Goal: Check status: Check status

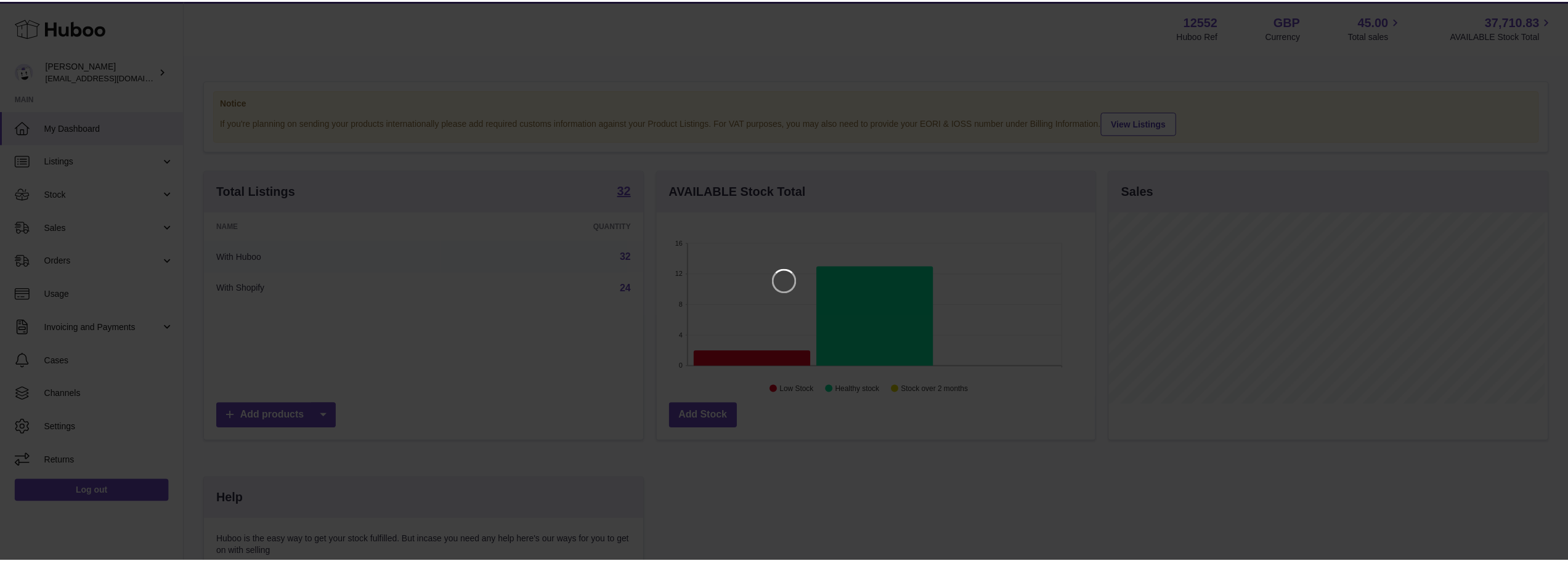
scroll to position [192, 441]
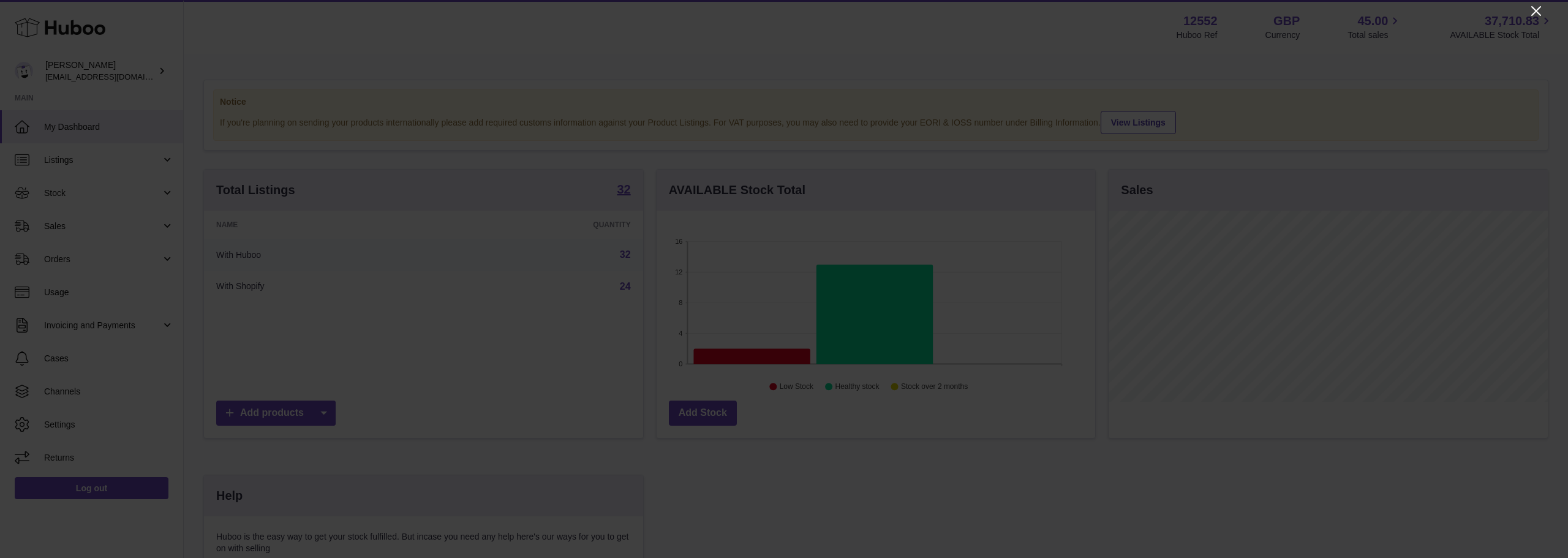
click at [1531, 13] on icon "Close" at bounding box center [1536, 11] width 15 height 15
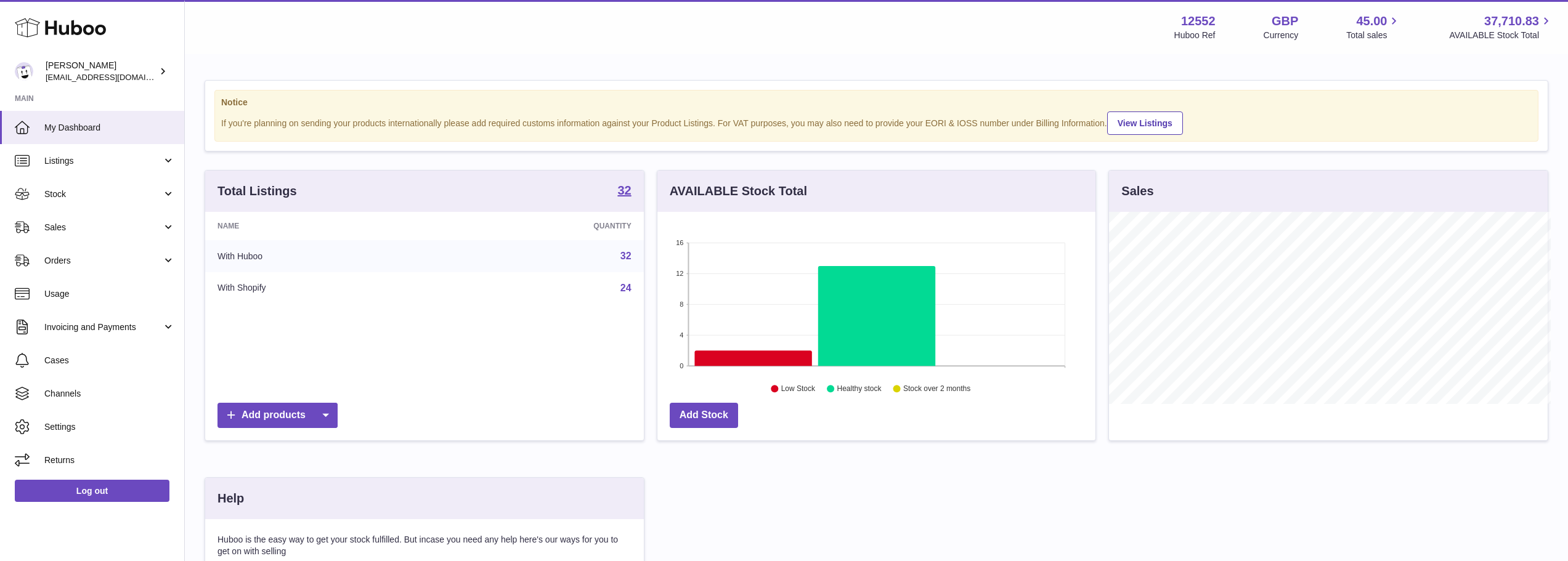
scroll to position [615600, 615565]
click at [85, 198] on span "Stock" at bounding box center [103, 194] width 118 height 12
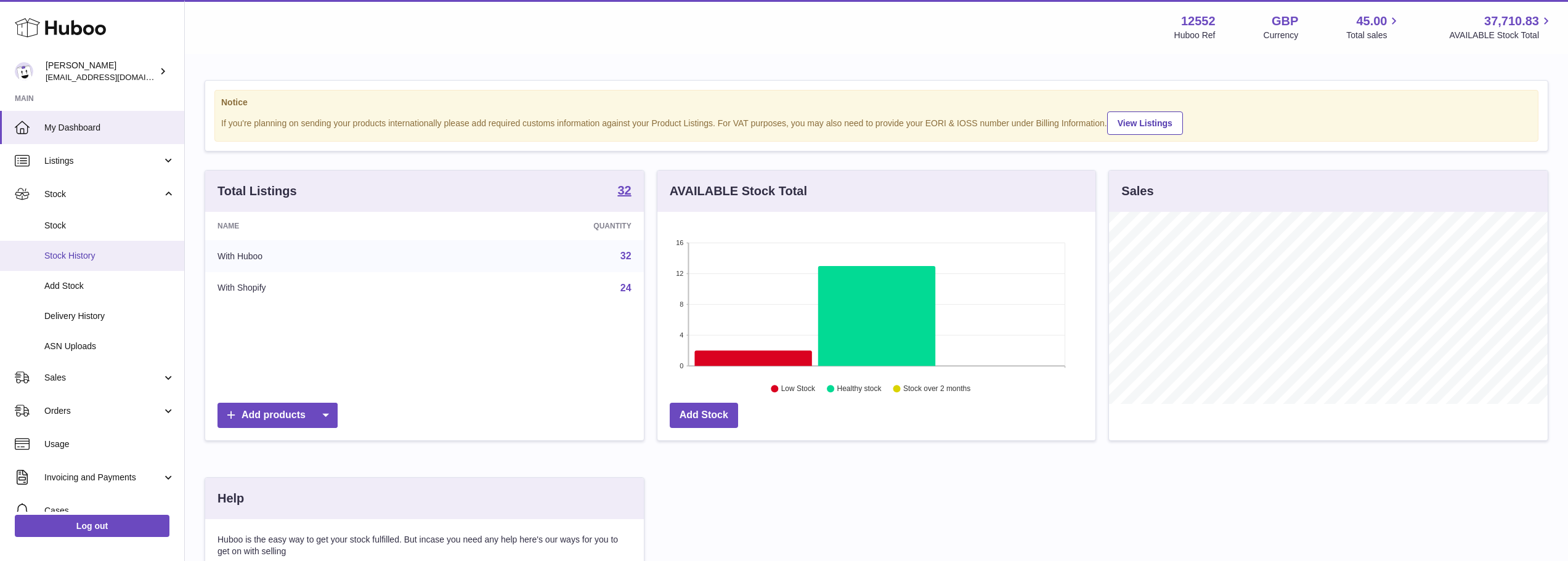
click at [73, 251] on span "Stock History" at bounding box center [109, 256] width 130 height 12
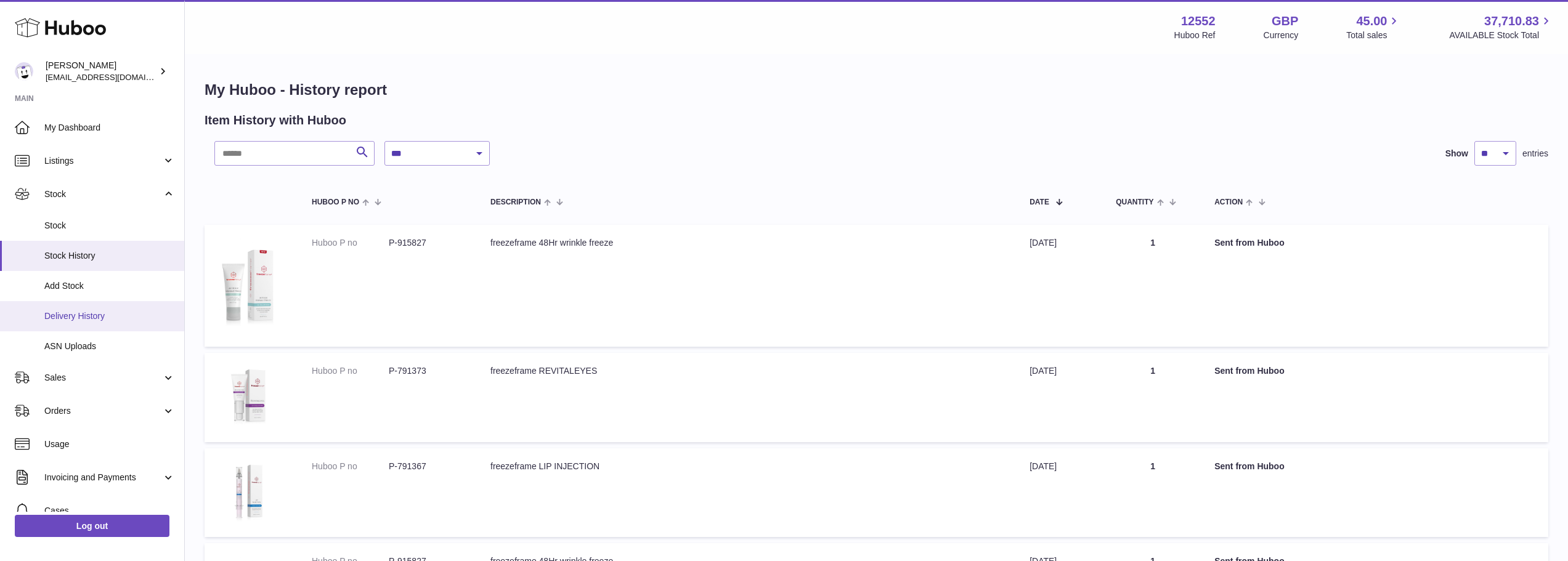
click at [98, 323] on link "Delivery History" at bounding box center [92, 316] width 184 height 30
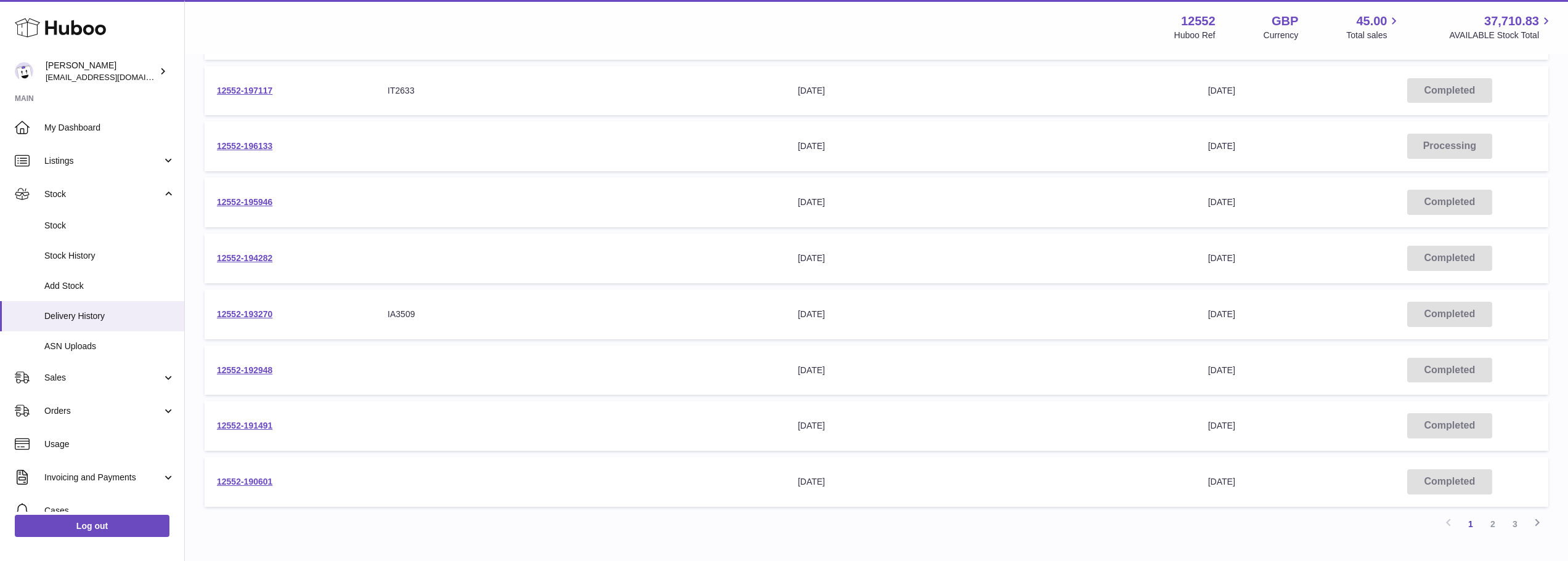
scroll to position [308, 0]
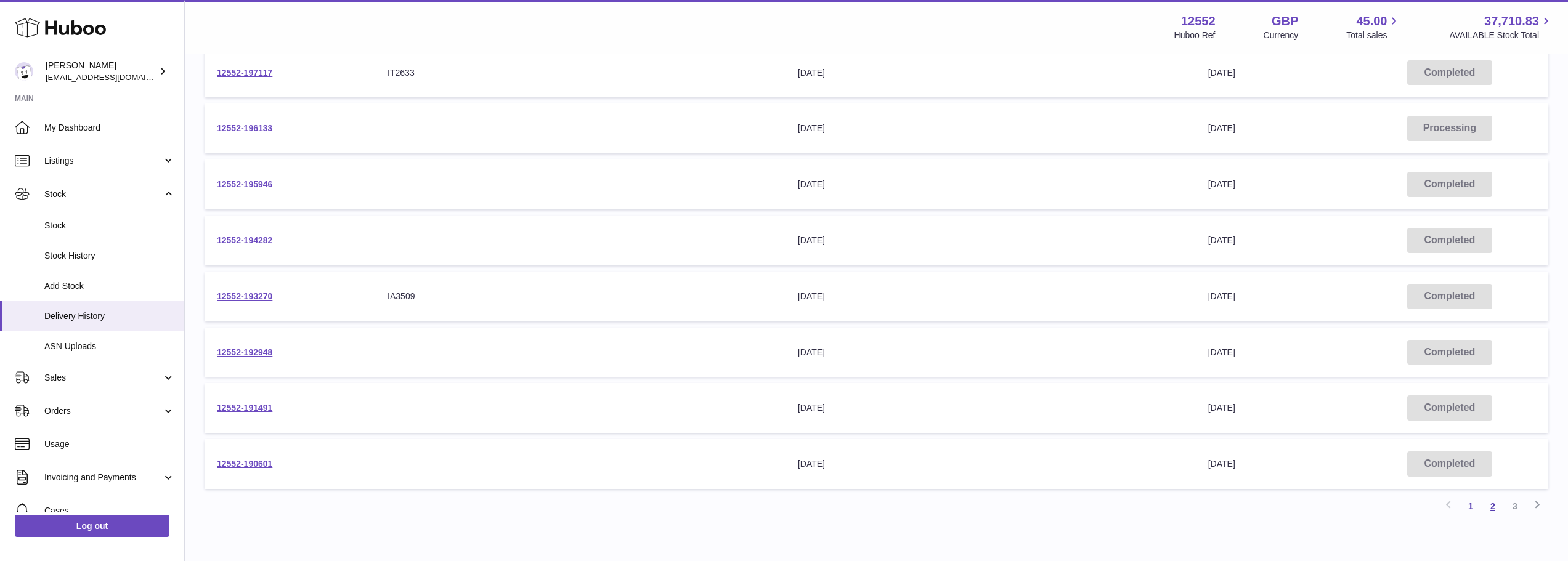
click at [1497, 512] on link "2" at bounding box center [1492, 506] width 22 height 22
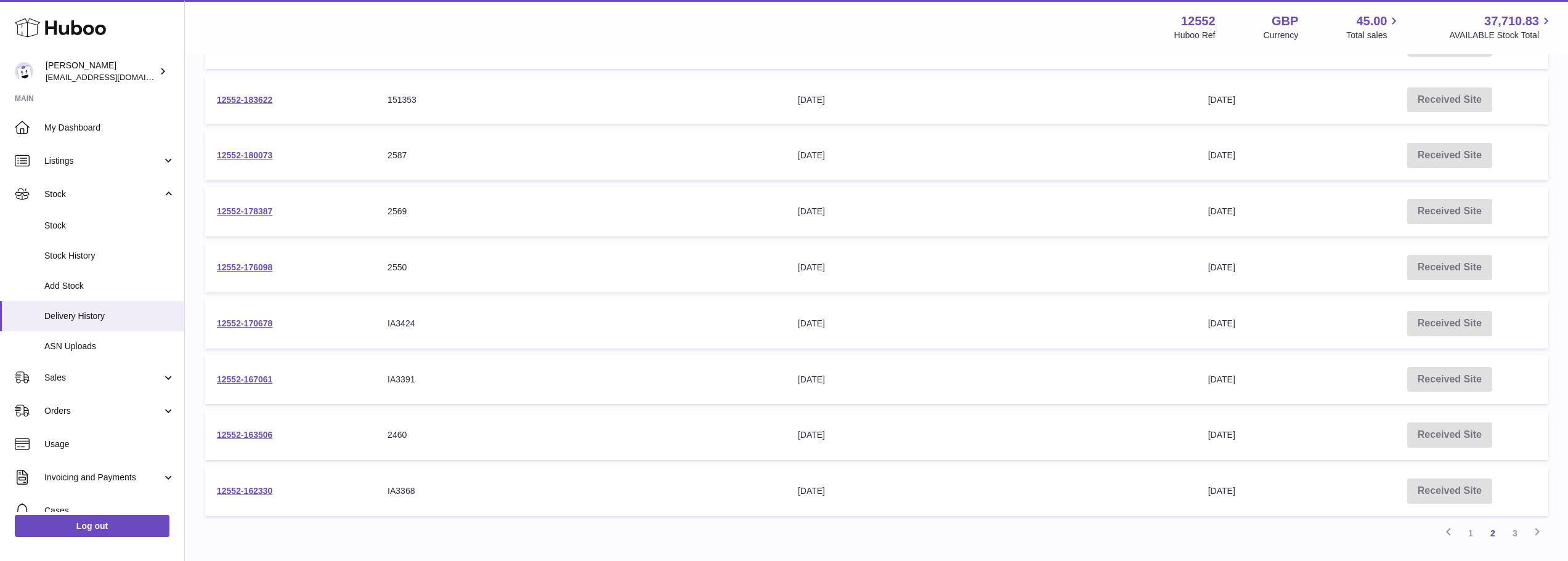
scroll to position [363, 0]
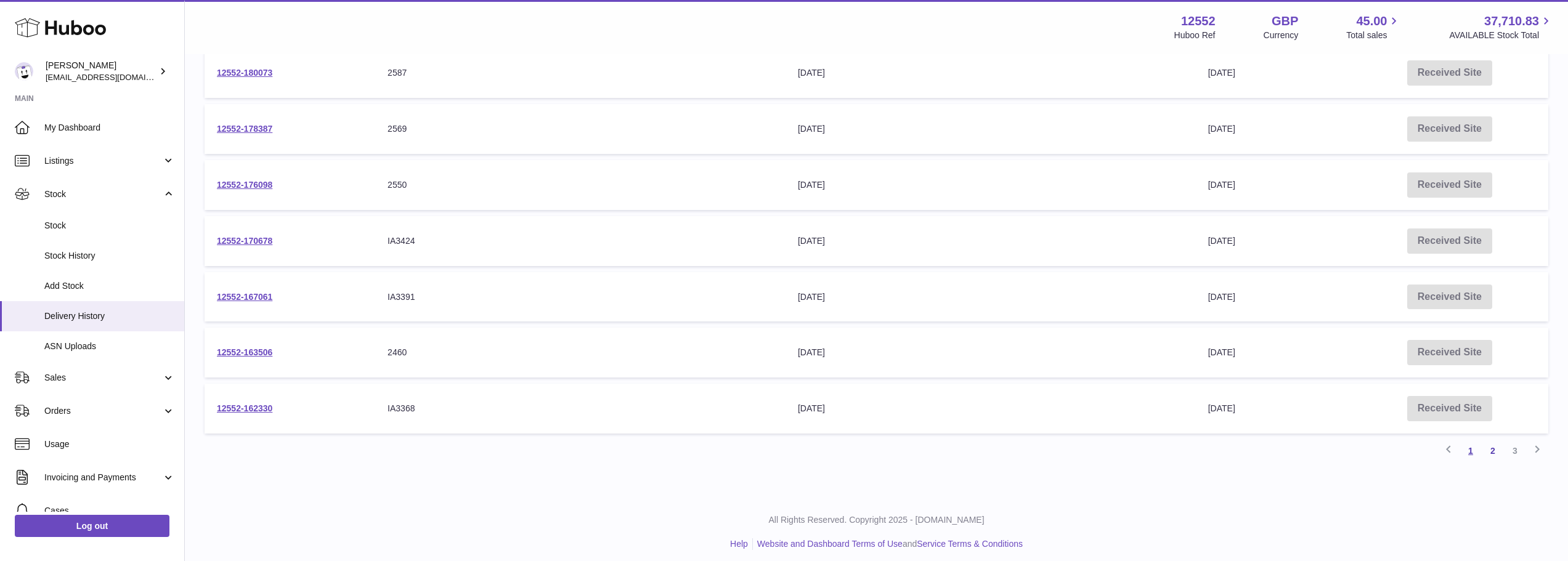
click at [1468, 454] on link "1" at bounding box center [1470, 451] width 22 height 22
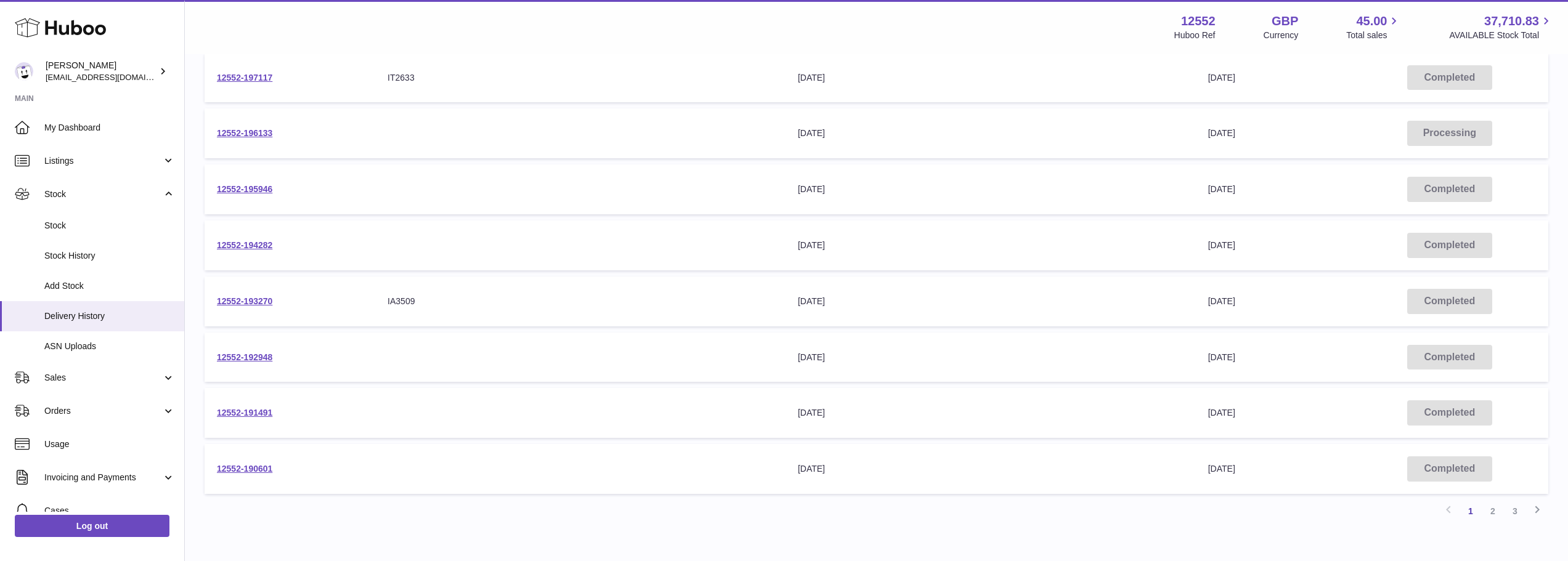
scroll to position [117, 0]
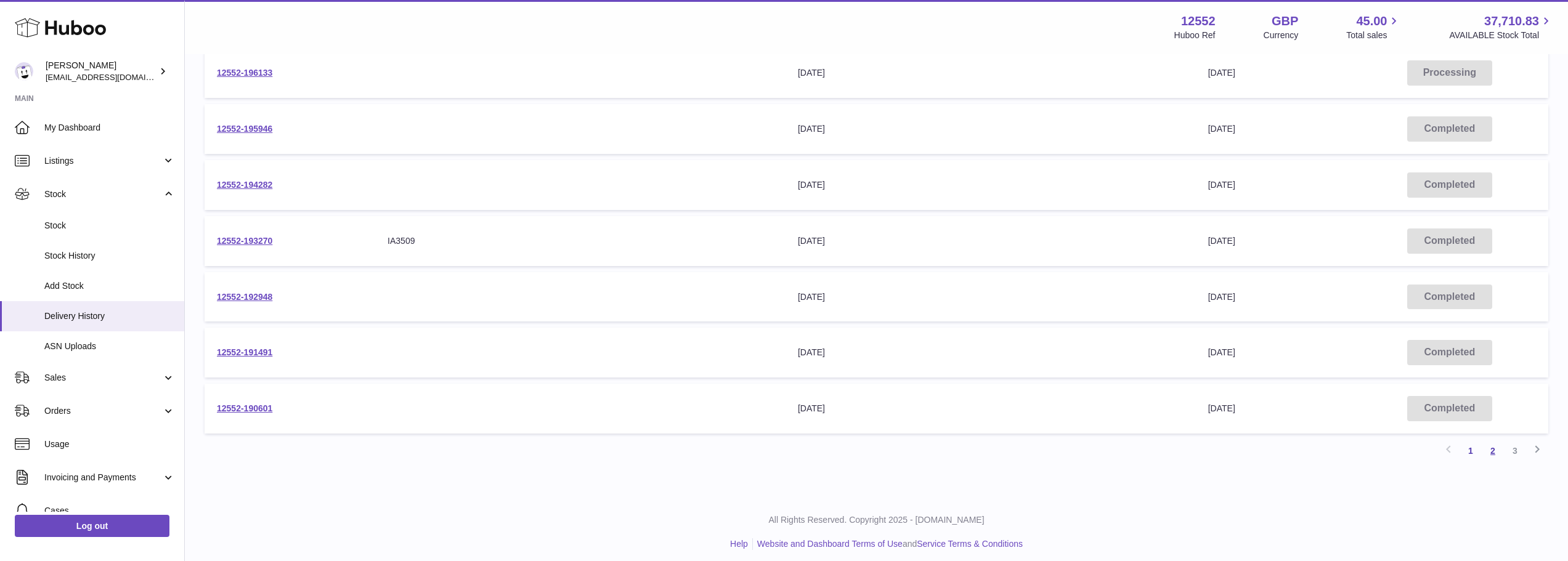
click at [1492, 455] on link "2" at bounding box center [1492, 451] width 22 height 22
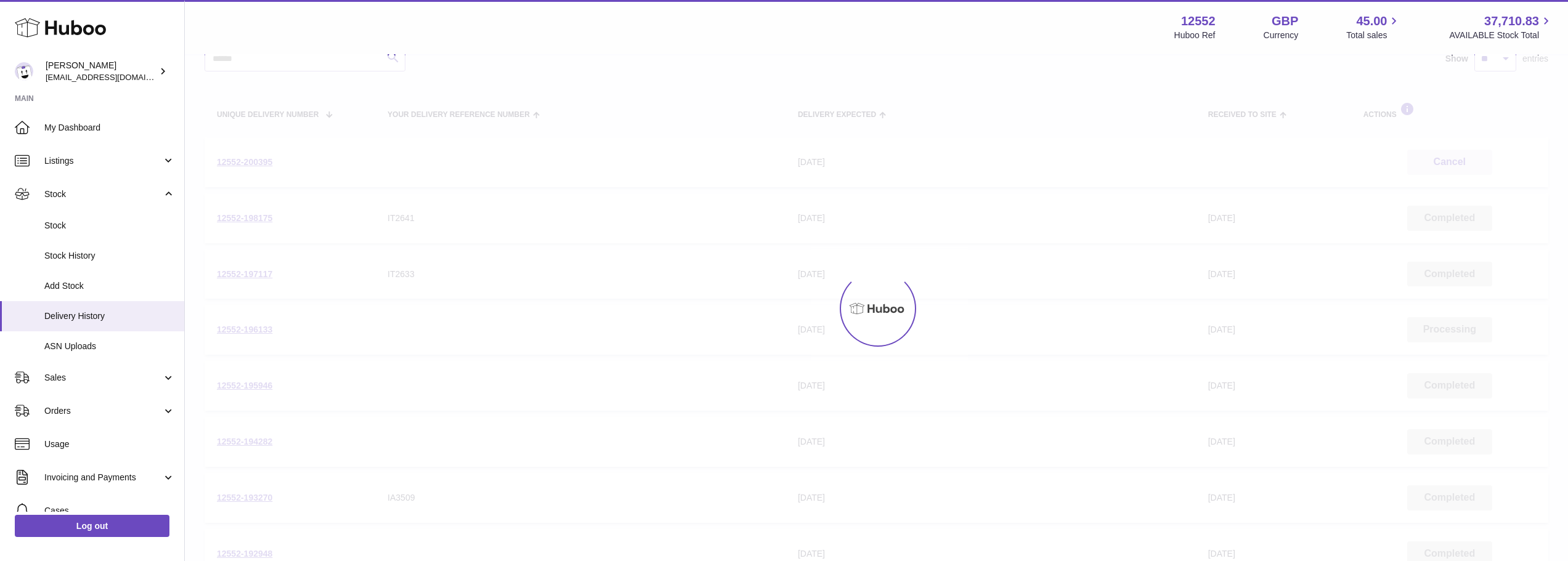
scroll to position [55, 0]
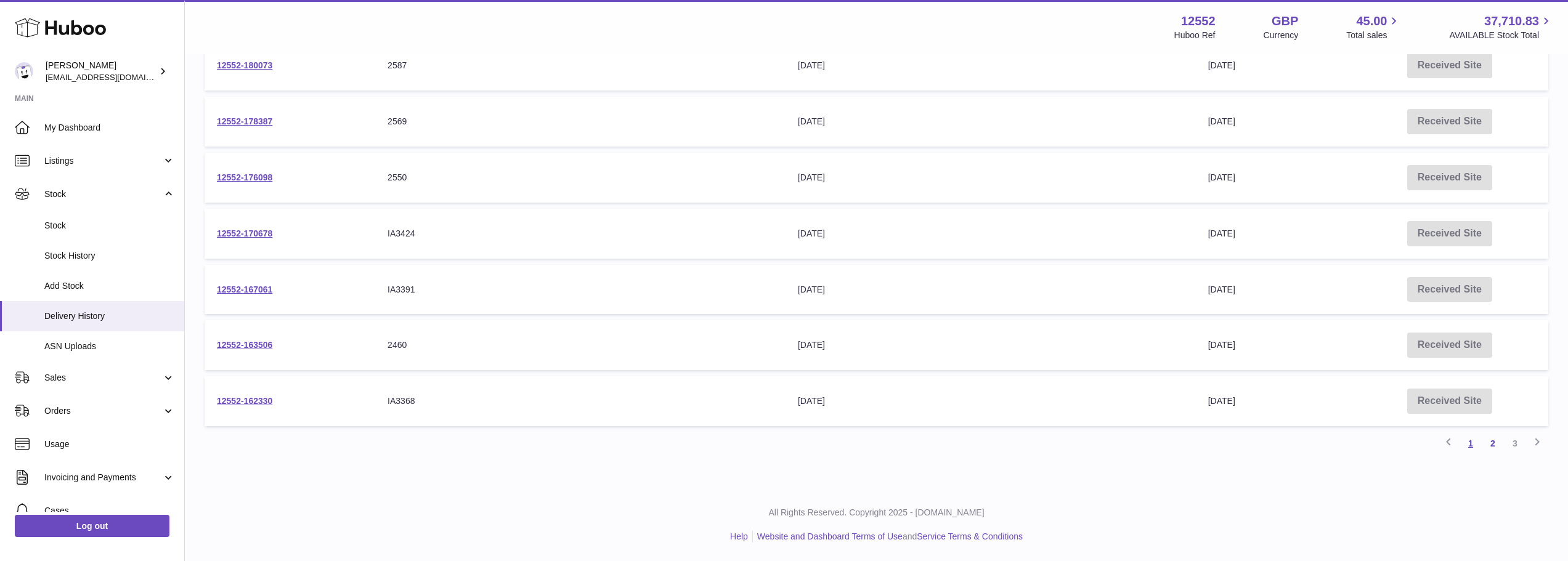
click at [1468, 442] on link "1" at bounding box center [1470, 443] width 22 height 22
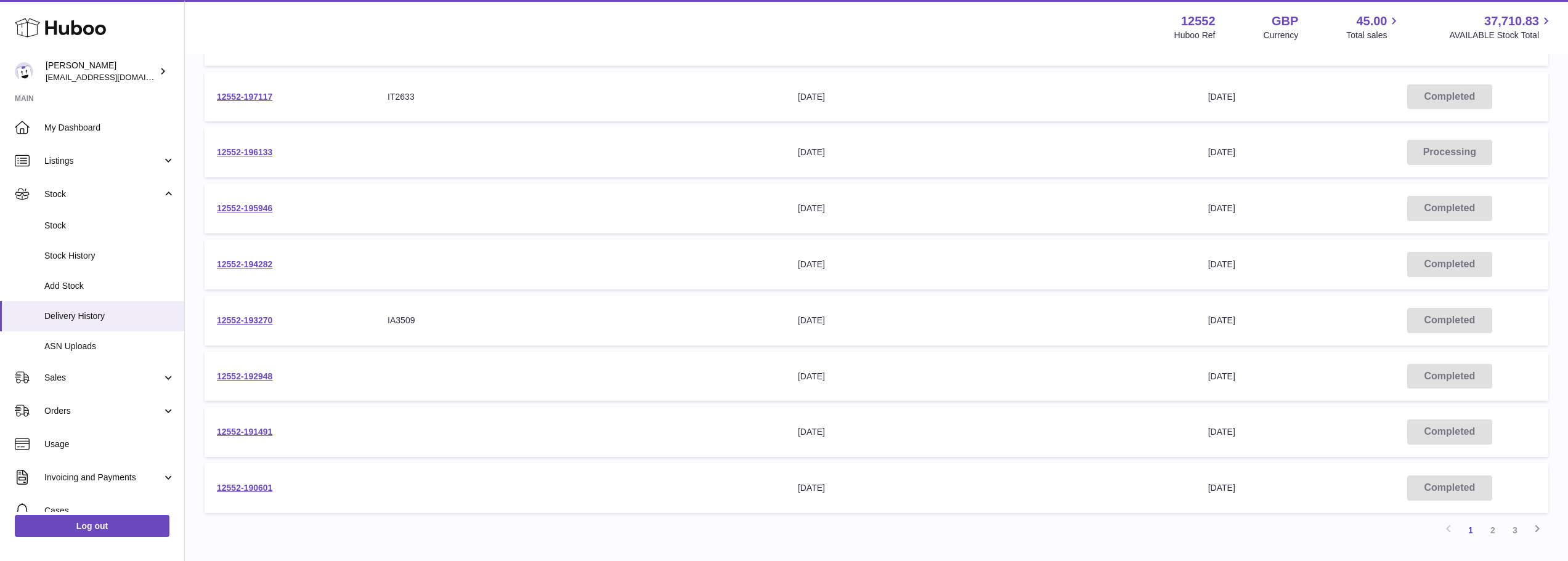
scroll to position [302, 0]
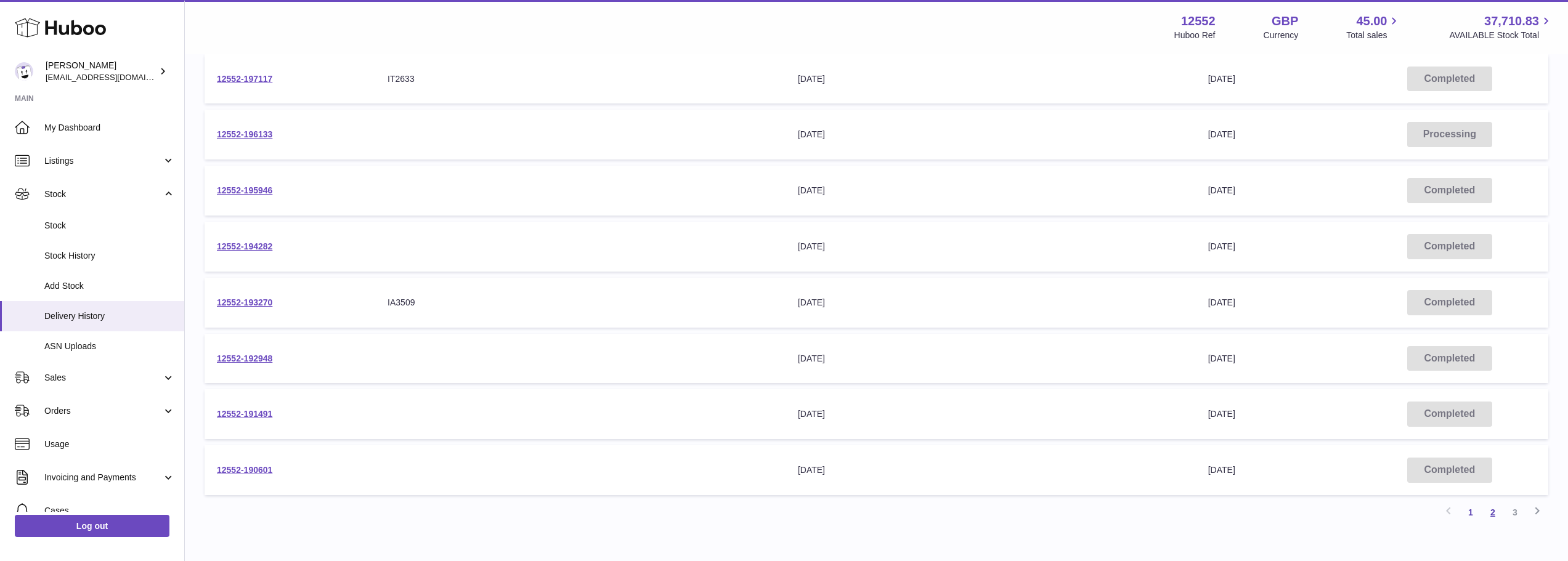
click at [1490, 516] on link "2" at bounding box center [1492, 512] width 22 height 22
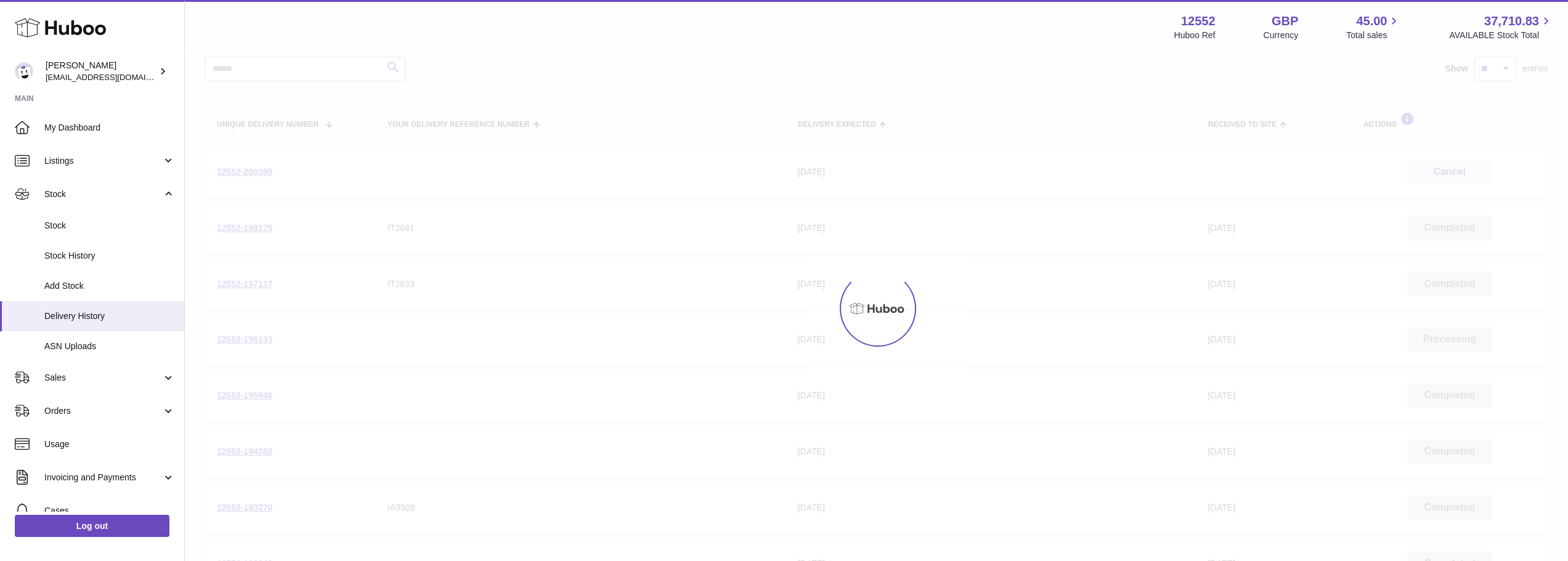
scroll to position [55, 0]
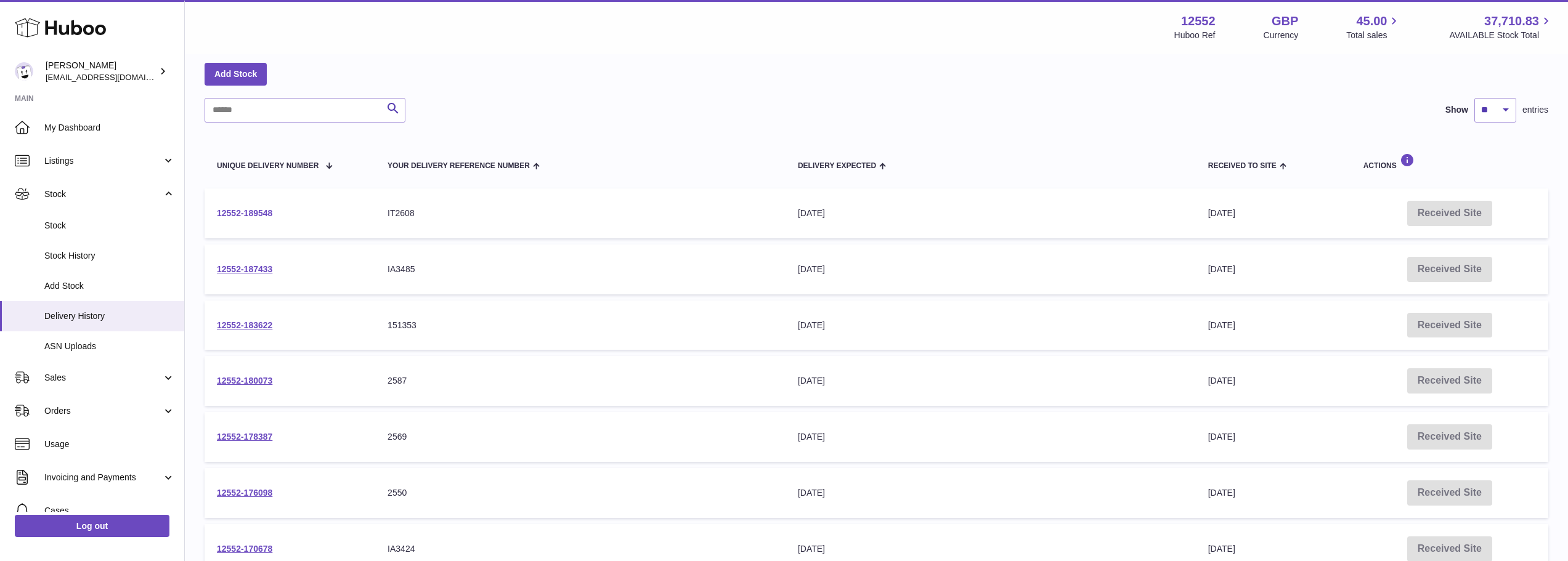
click at [257, 212] on link "12552-189548" at bounding box center [245, 212] width 55 height 10
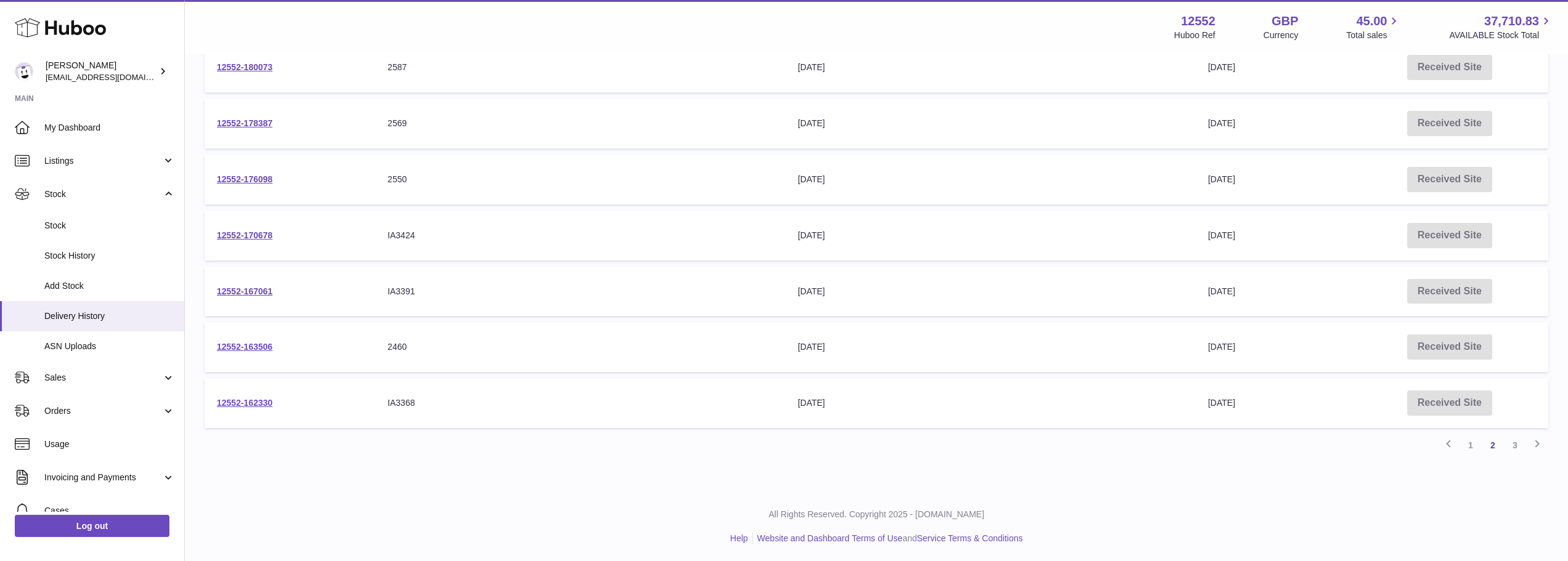
scroll to position [371, 0]
click at [1472, 442] on link "1" at bounding box center [1470, 443] width 22 height 22
click at [232, 398] on link "12552-190601" at bounding box center [245, 401] width 55 height 10
click at [245, 341] on link "12552-191491" at bounding box center [245, 345] width 55 height 10
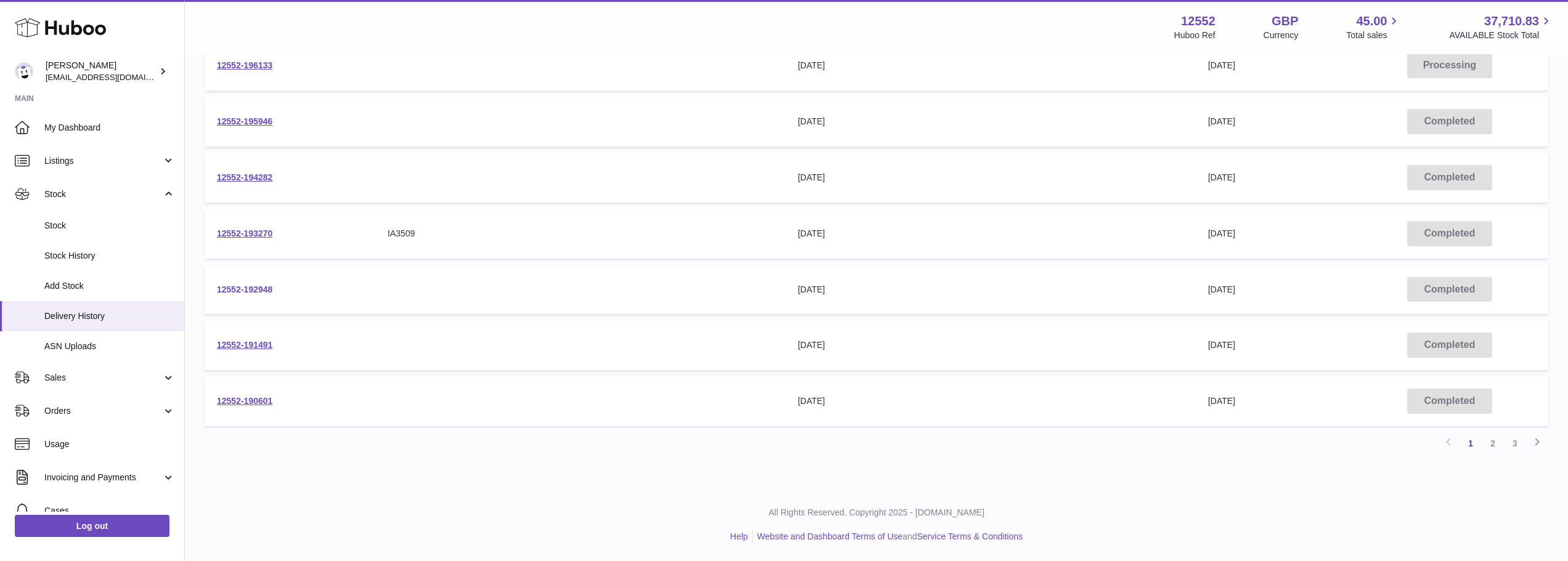
click at [253, 289] on link "12552-192948" at bounding box center [245, 289] width 55 height 10
click at [249, 344] on link "12552-191491" at bounding box center [245, 345] width 55 height 10
click at [256, 232] on link "12552-193270" at bounding box center [245, 233] width 55 height 10
click at [247, 179] on link "12552-194282" at bounding box center [245, 177] width 55 height 10
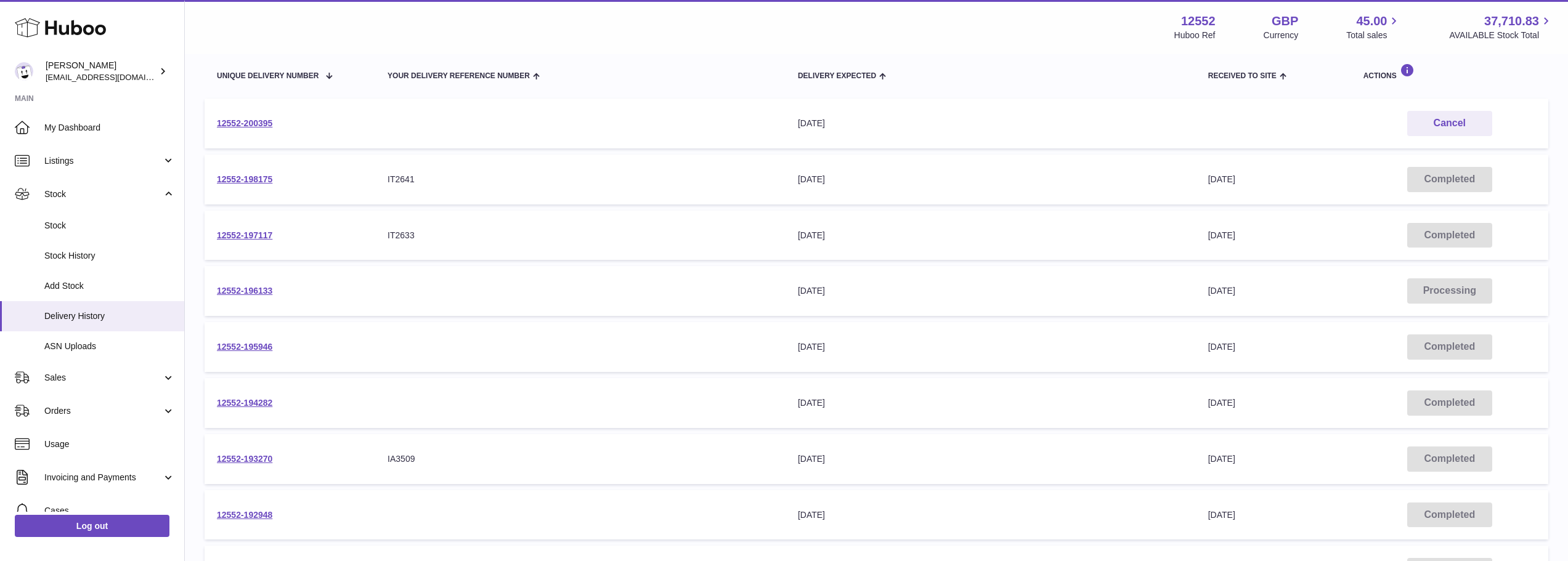
scroll to position [125, 0]
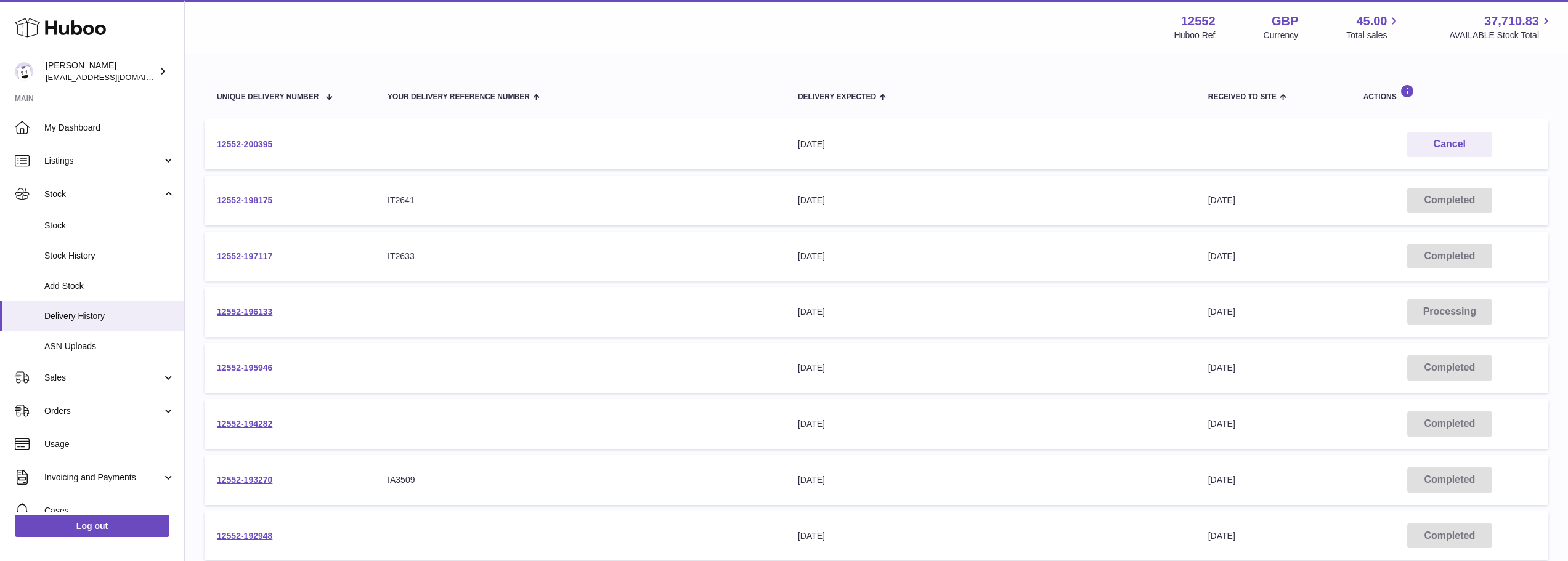
click at [228, 368] on link "12552-195946" at bounding box center [245, 367] width 55 height 10
click at [253, 311] on link "12552-196133" at bounding box center [245, 311] width 55 height 10
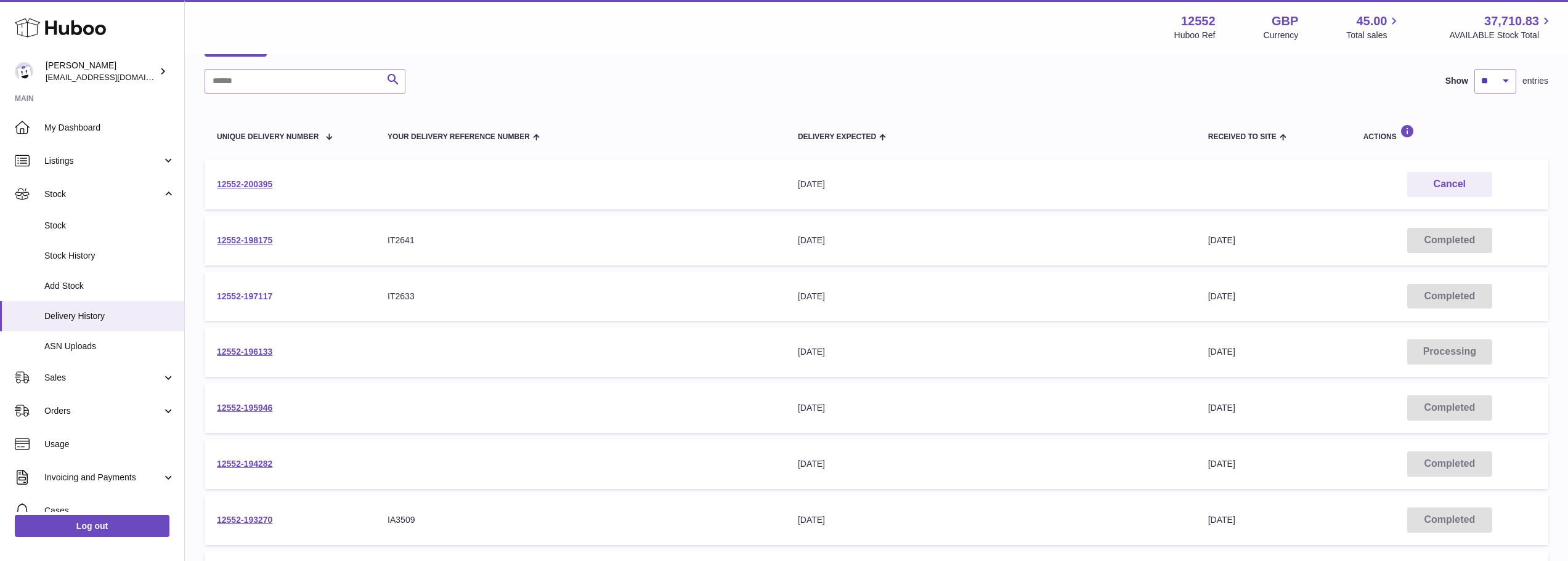
scroll to position [63, 0]
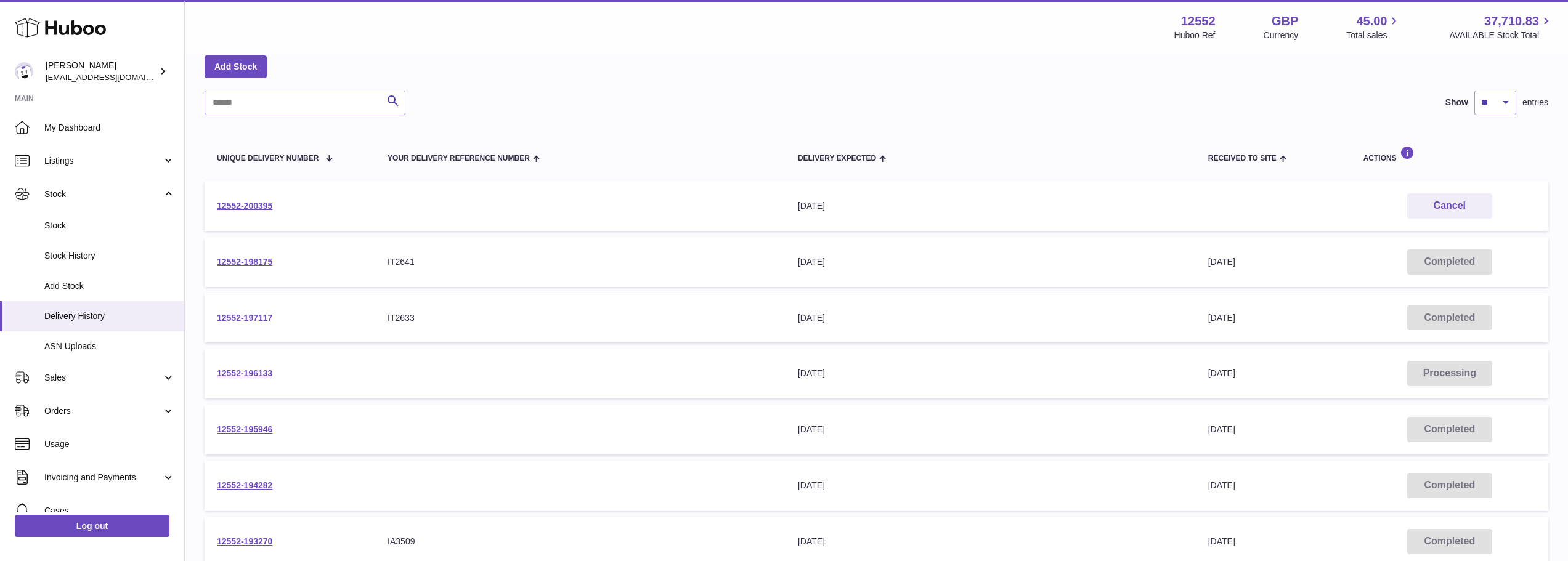
click at [246, 318] on link "12552-197117" at bounding box center [245, 317] width 55 height 10
click at [255, 259] on link "12552-198175" at bounding box center [245, 261] width 55 height 10
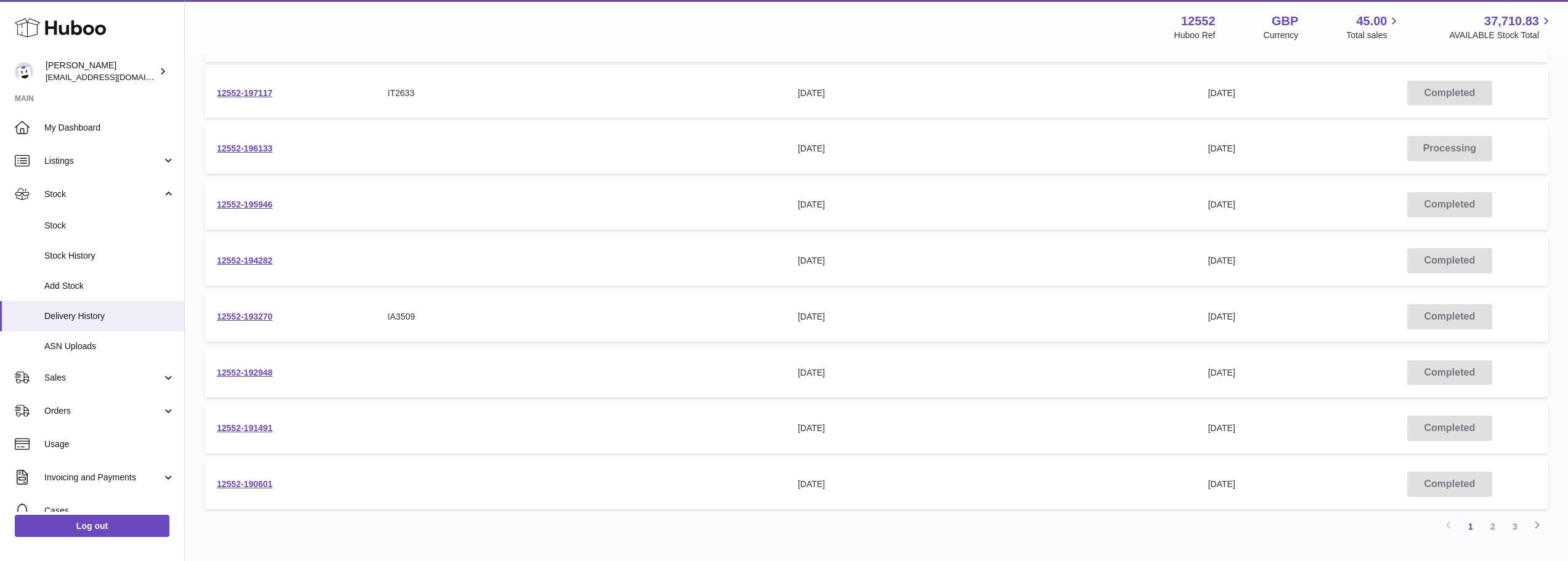
scroll to position [309, 0]
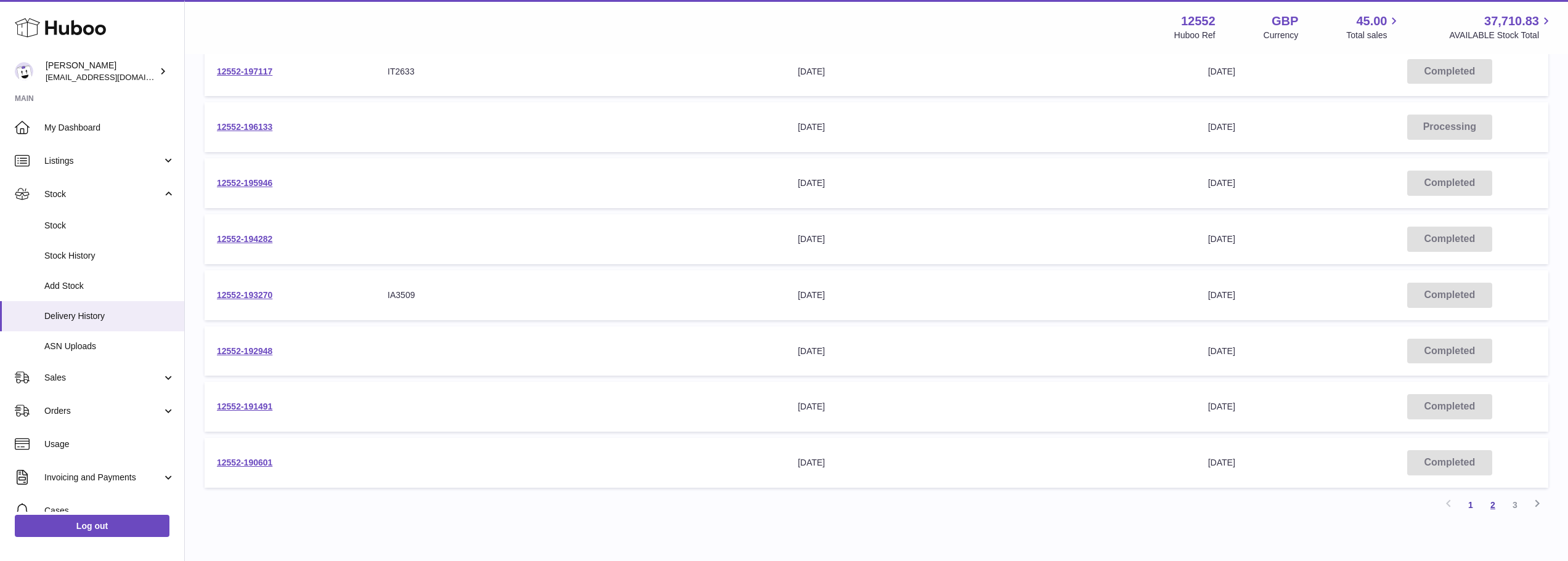
click at [1494, 507] on link "2" at bounding box center [1492, 505] width 22 height 22
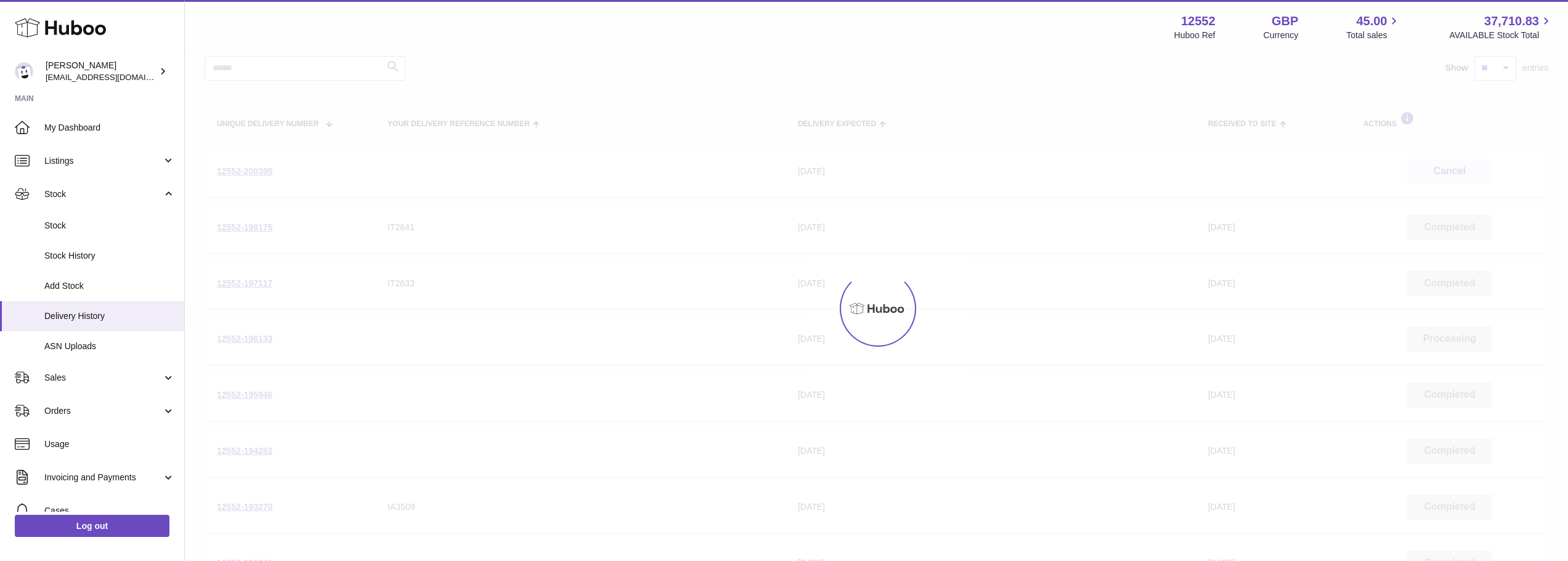
scroll to position [55, 0]
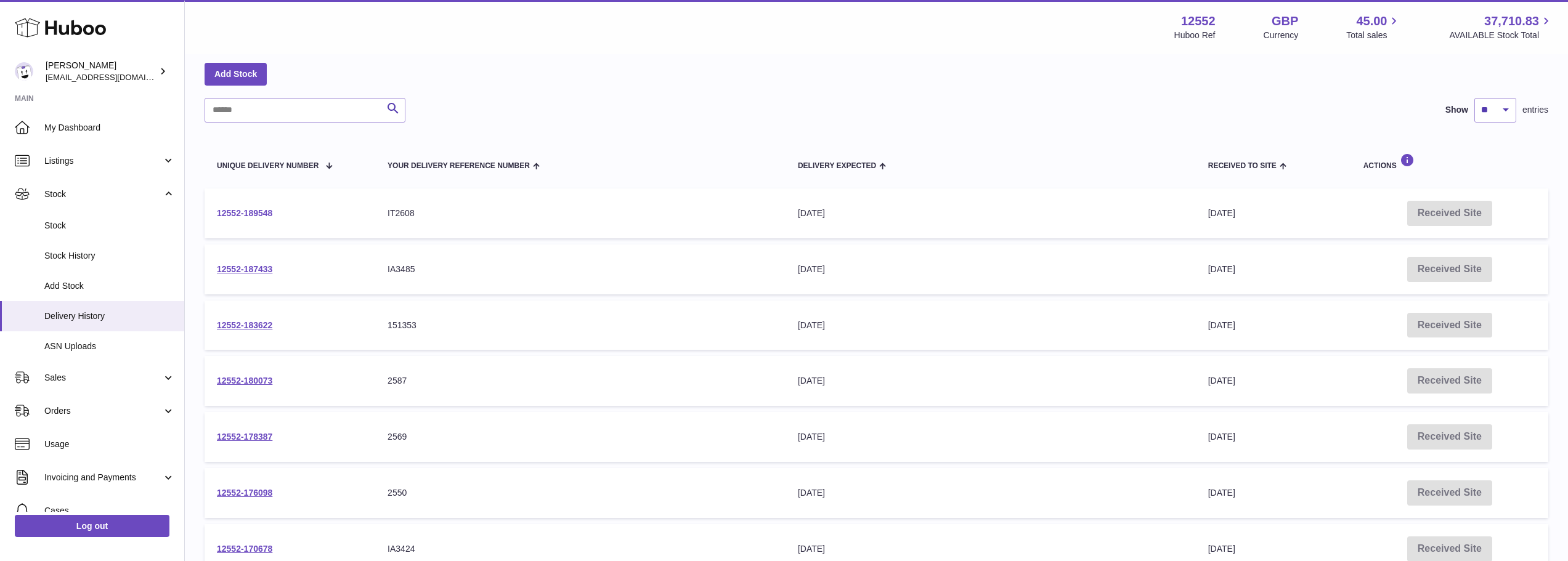
drag, startPoint x: 311, startPoint y: 214, endPoint x: 219, endPoint y: 214, distance: 92.0
click at [219, 214] on td "12552-189548" at bounding box center [290, 214] width 171 height 50
copy link "12552-189548"
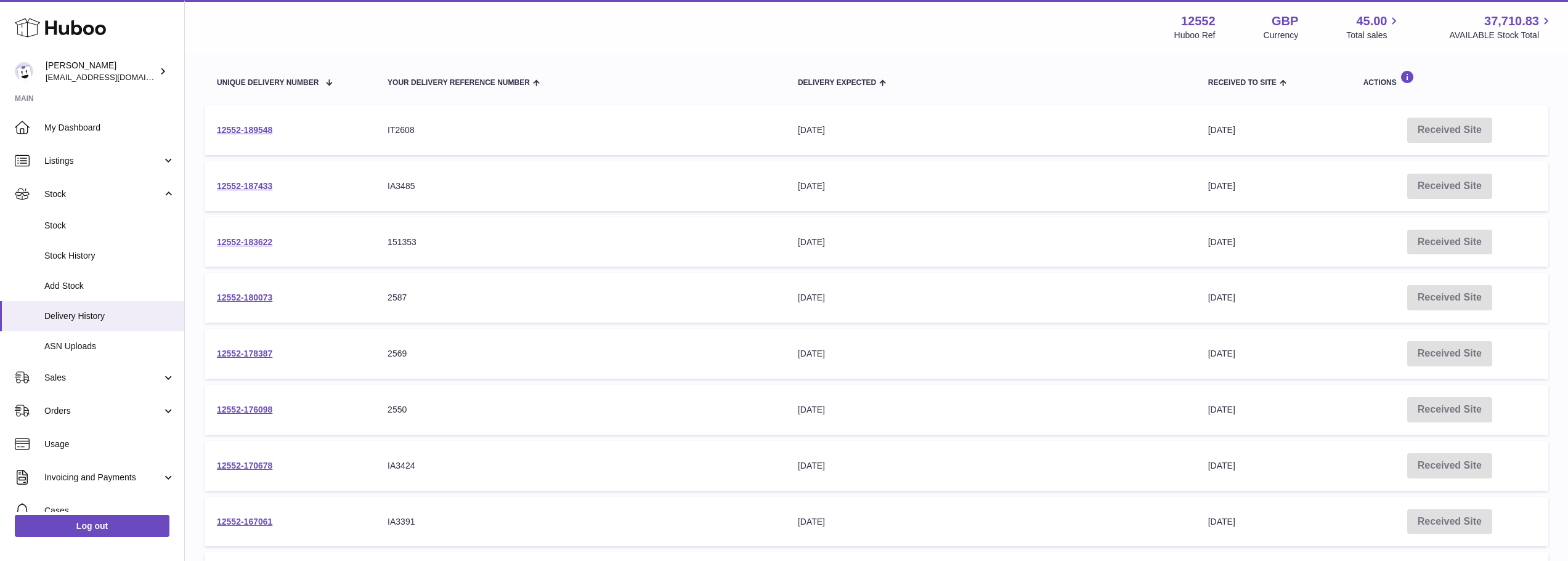
scroll to position [371, 0]
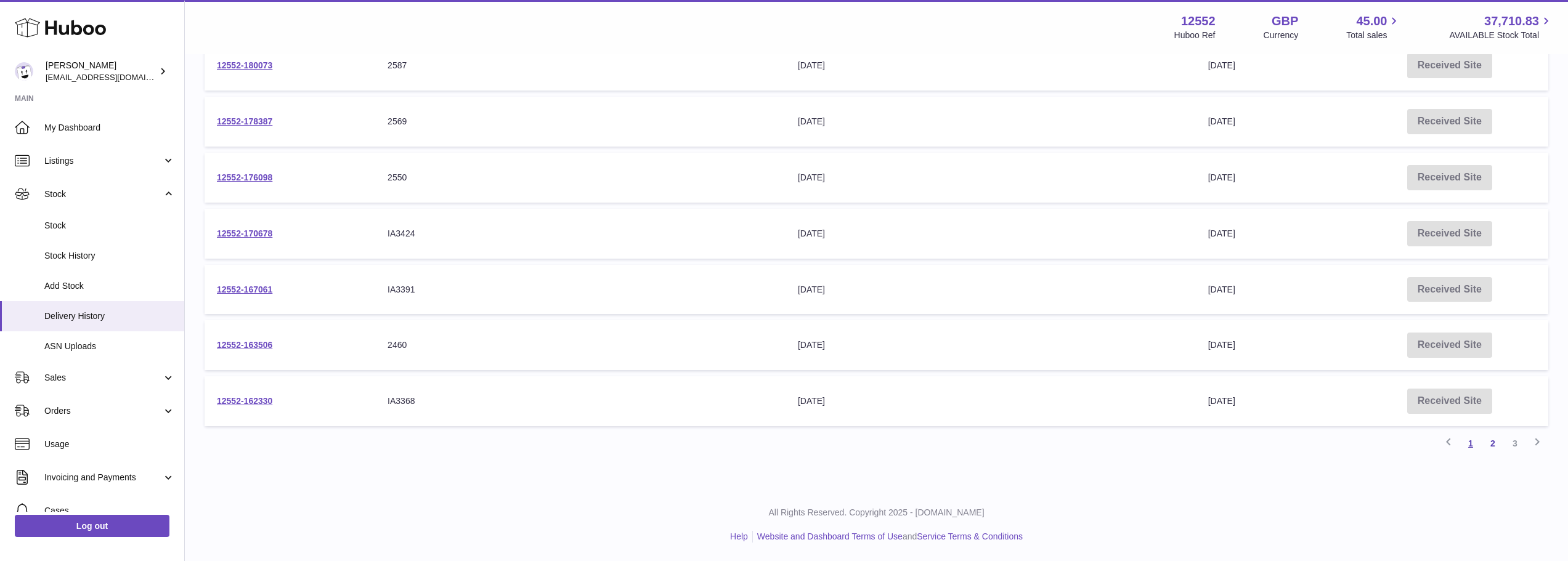
click at [1472, 447] on link "1" at bounding box center [1470, 443] width 22 height 22
drag, startPoint x: 306, startPoint y: 400, endPoint x: 217, endPoint y: 402, distance: 89.0
click at [217, 402] on td "12552-190601" at bounding box center [290, 401] width 171 height 50
copy link "12552-190601"
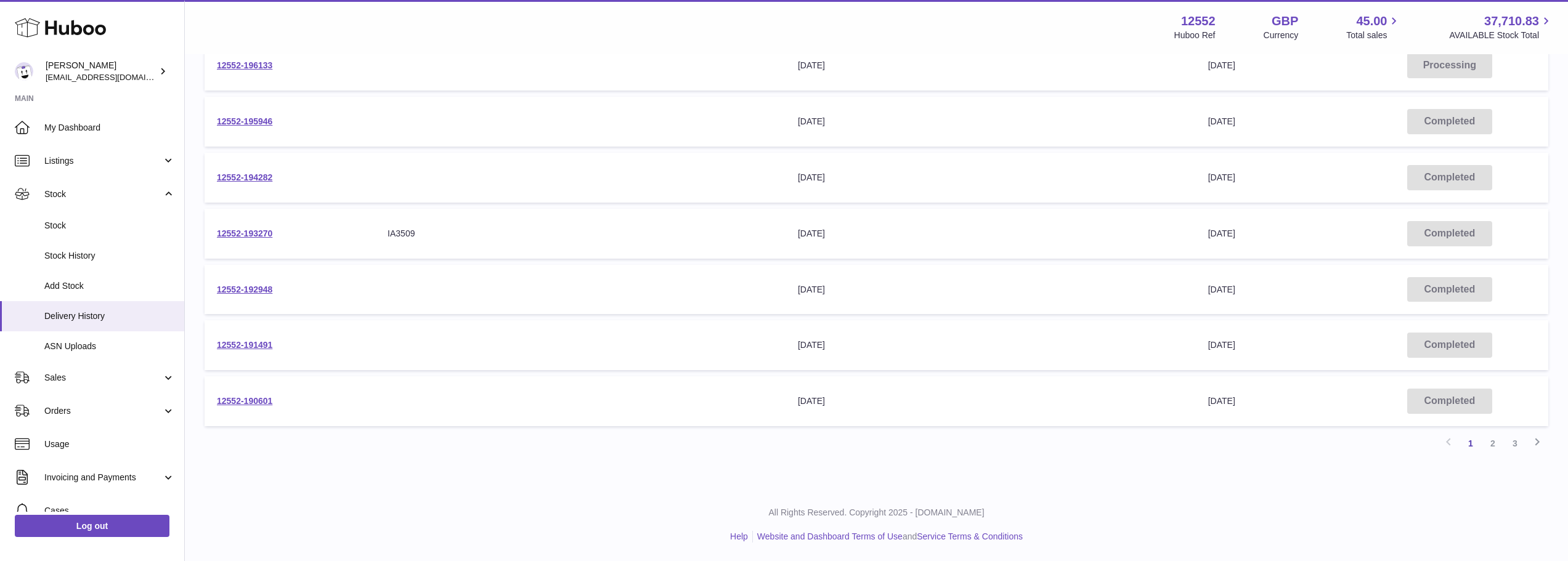
drag, startPoint x: 293, startPoint y: 349, endPoint x: 213, endPoint y: 340, distance: 80.5
click at [213, 340] on td "12552-191491" at bounding box center [290, 345] width 171 height 50
copy link "12552-191491"
drag, startPoint x: 326, startPoint y: 295, endPoint x: 206, endPoint y: 279, distance: 121.1
click at [206, 279] on td "12552-192948" at bounding box center [290, 290] width 171 height 50
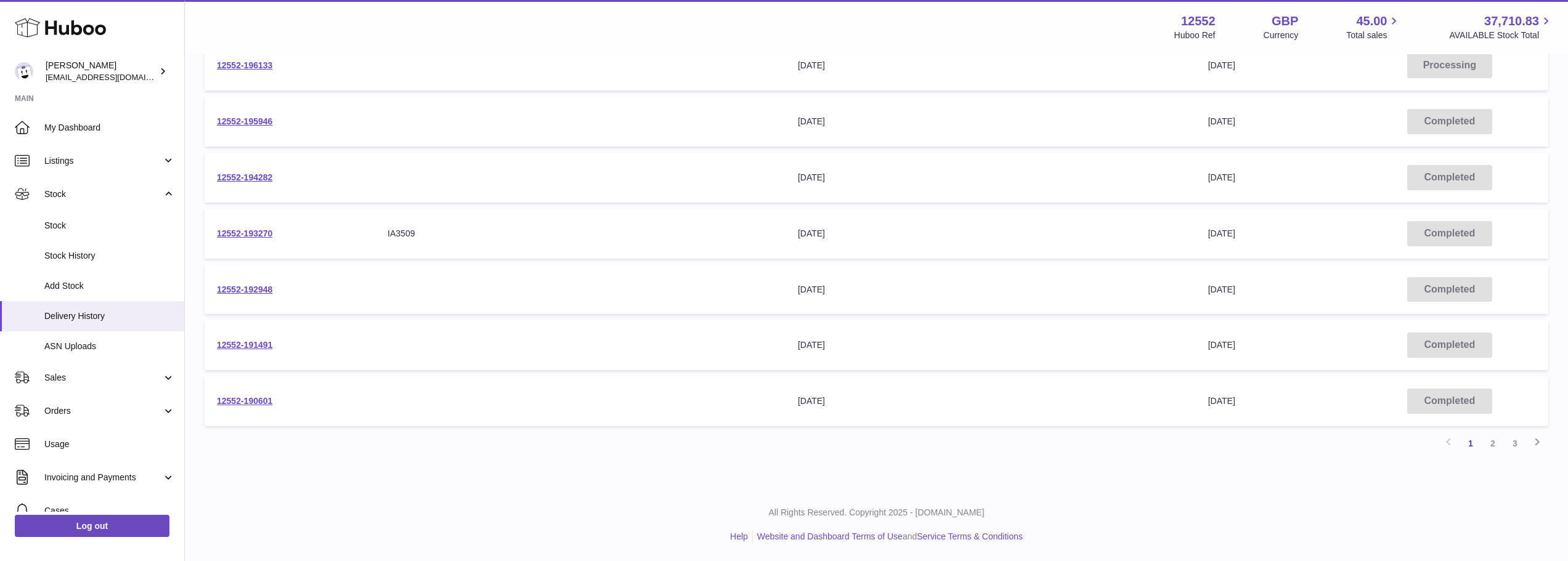
copy link "12552-192948"
drag, startPoint x: 302, startPoint y: 234, endPoint x: 216, endPoint y: 232, distance: 86.0
click at [216, 232] on td "12552-193270" at bounding box center [290, 234] width 171 height 50
copy link "12552-193270"
click at [247, 343] on link "12552-191491" at bounding box center [245, 345] width 55 height 10
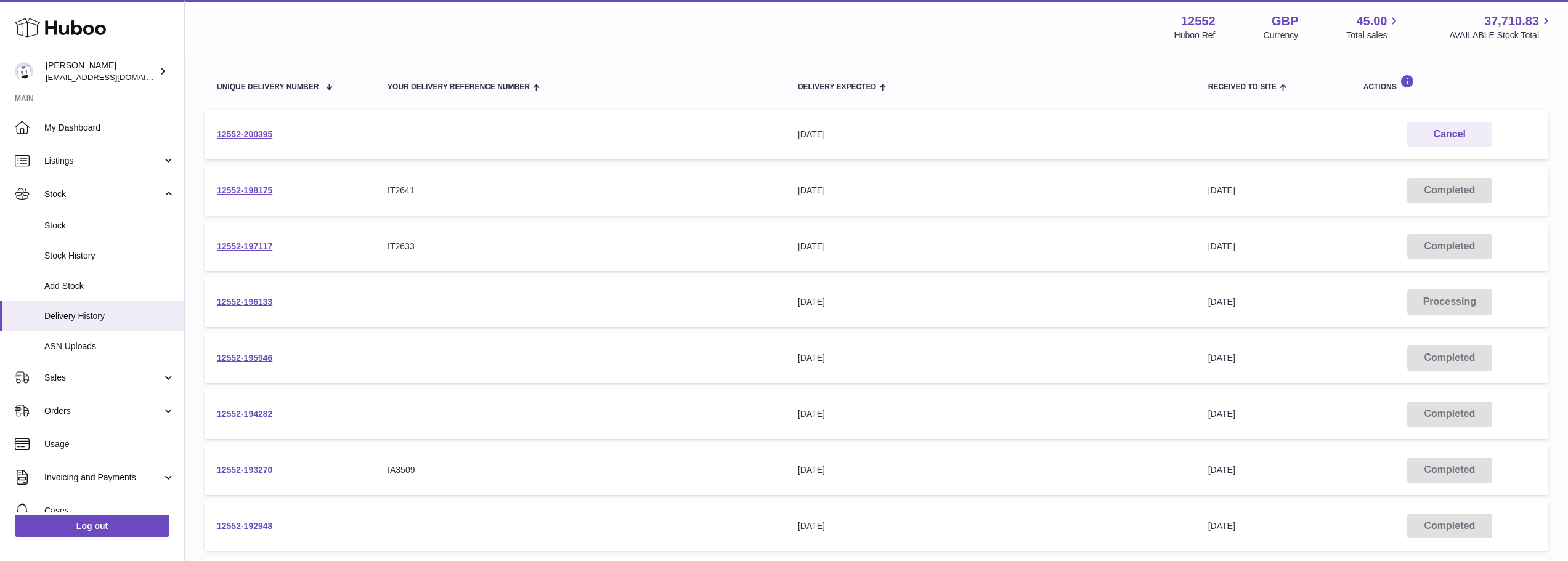
scroll to position [125, 0]
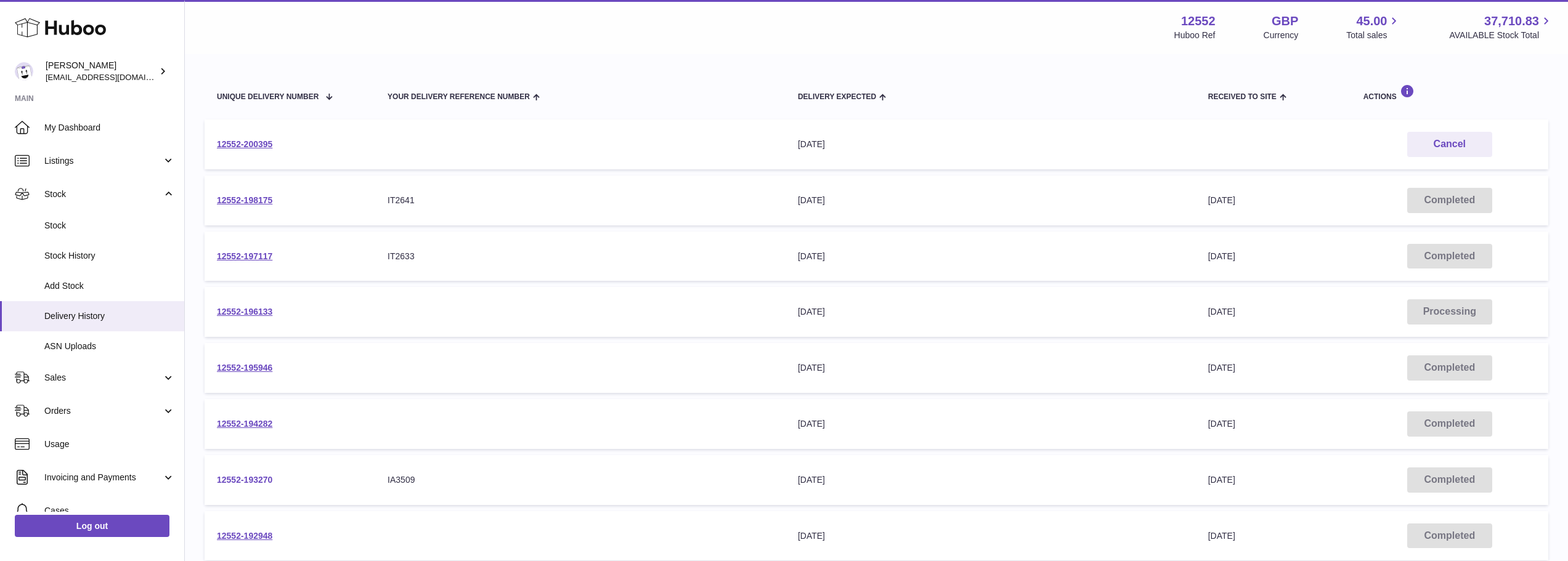
click at [260, 481] on link "12552-193270" at bounding box center [245, 479] width 55 height 10
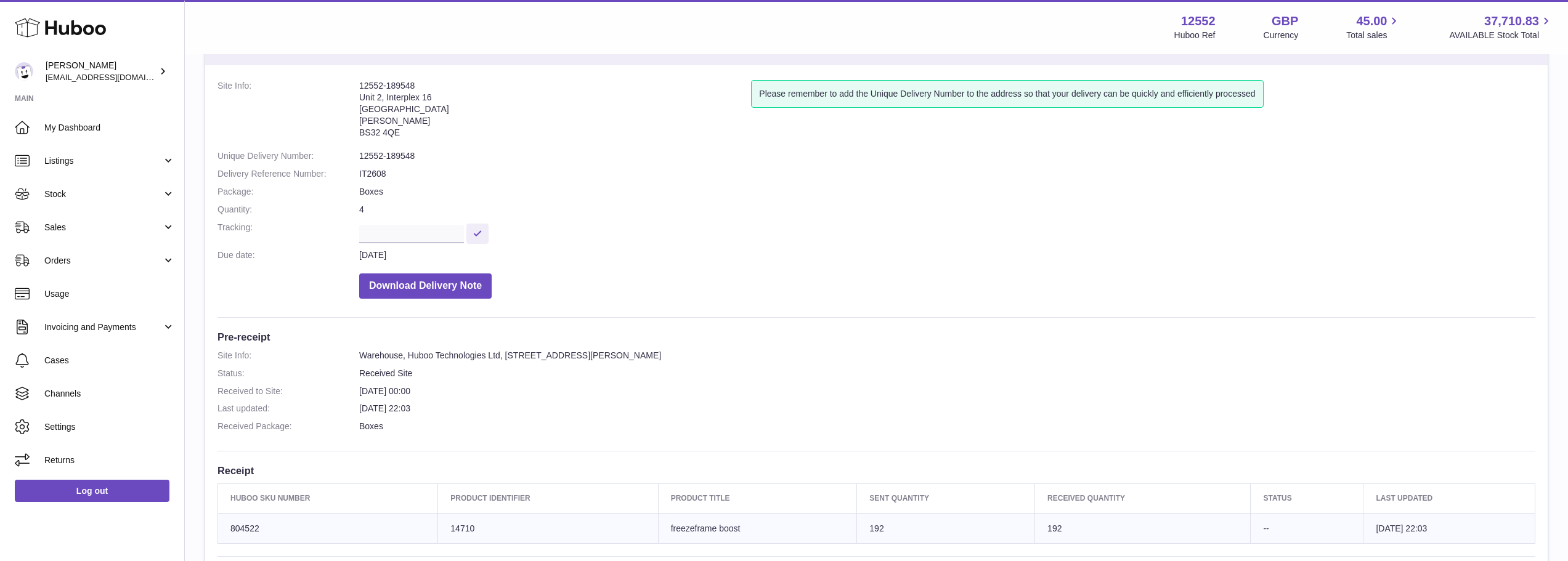
scroll to position [37, 0]
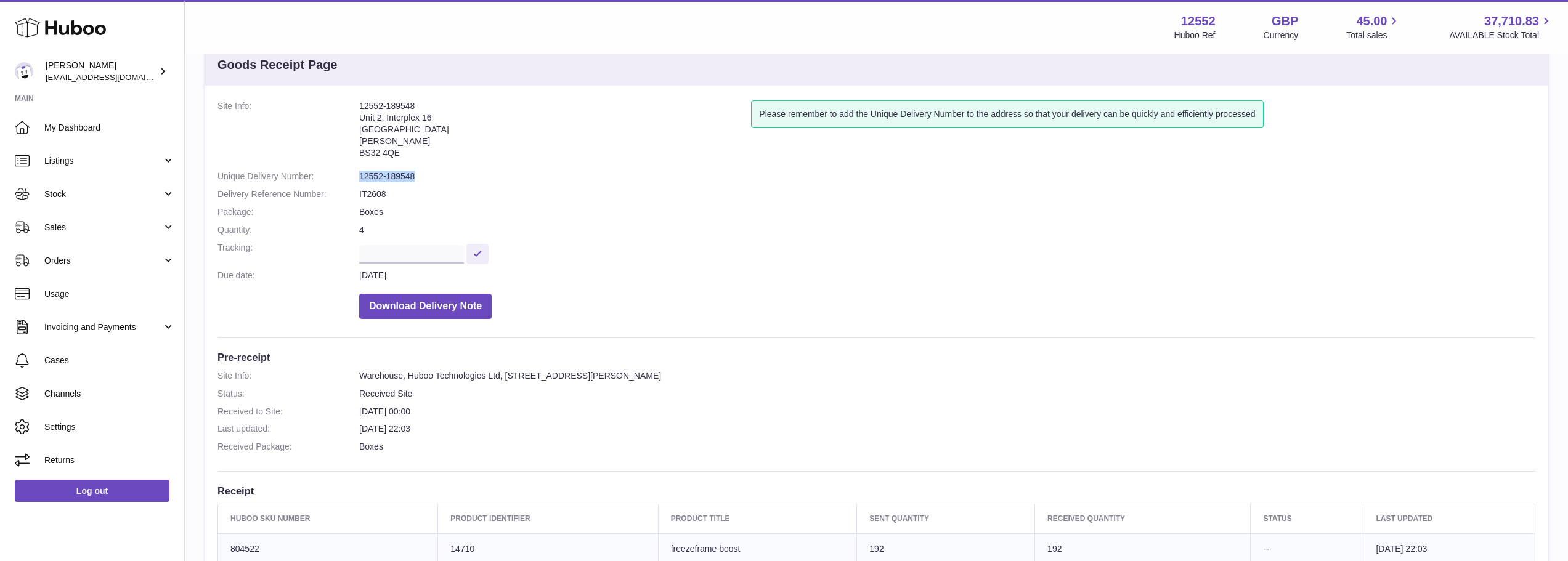
drag, startPoint x: 430, startPoint y: 174, endPoint x: 357, endPoint y: 177, distance: 73.1
click at [357, 177] on dl "Site Info: 12552-189548 Unit 2, Interplex 16 Ash Ridge Road Bradley Stoke BS32 …" at bounding box center [876, 212] width 1318 height 225
copy dl "12552-189548"
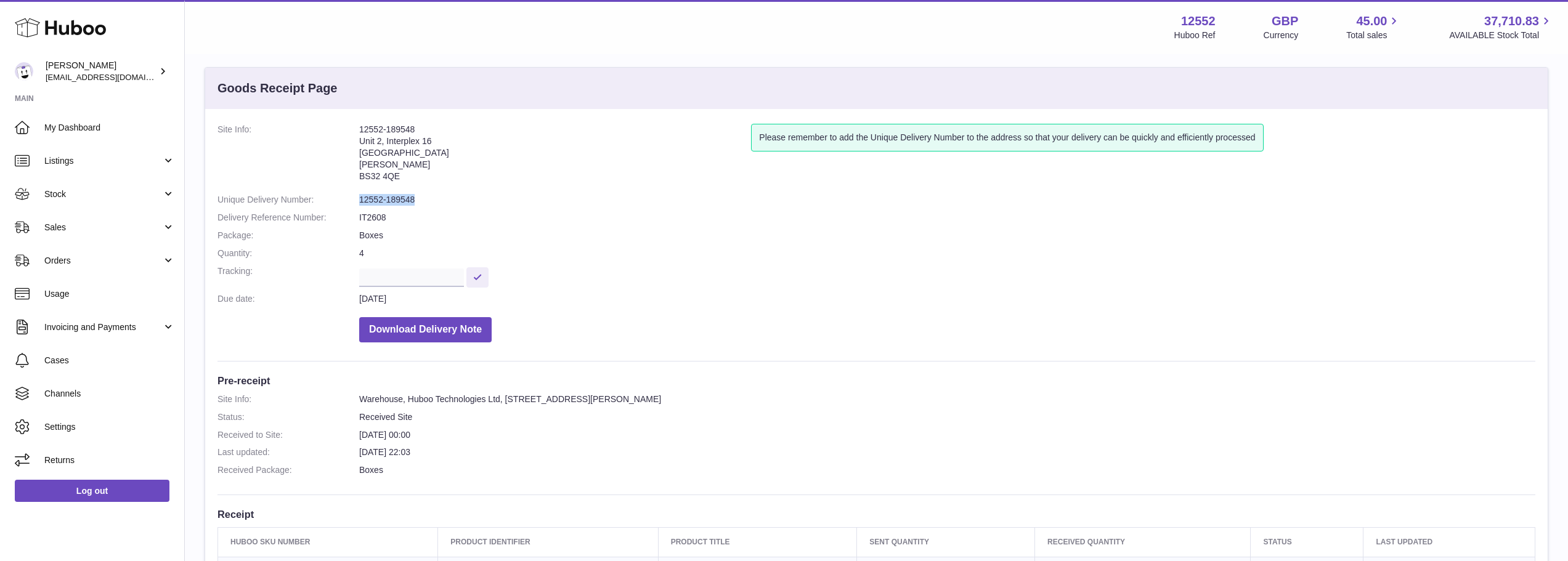
scroll to position [0, 0]
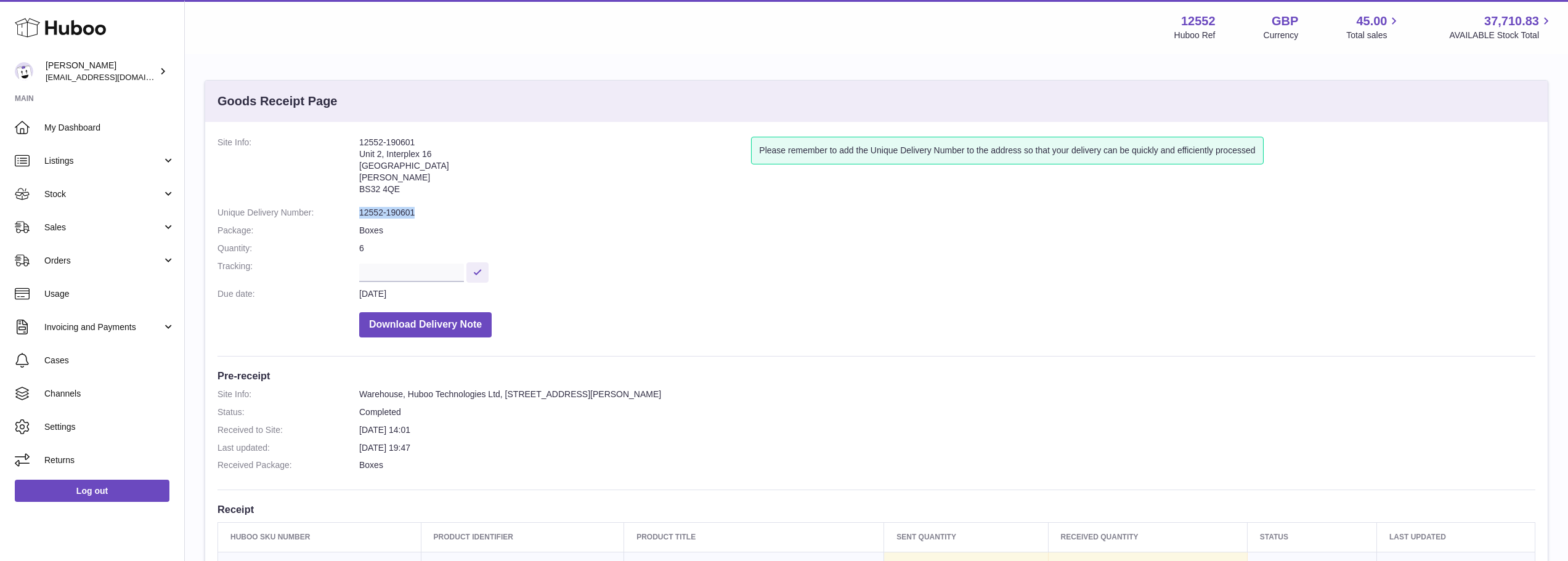
drag, startPoint x: 424, startPoint y: 213, endPoint x: 356, endPoint y: 214, distance: 68.0
click at [356, 214] on dl "Site Info: 12552-190601 Unit 2, Interplex 16 Ash Ridge Road Bradley Stoke BS32 …" at bounding box center [876, 240] width 1318 height 207
copy dl "12552-190601"
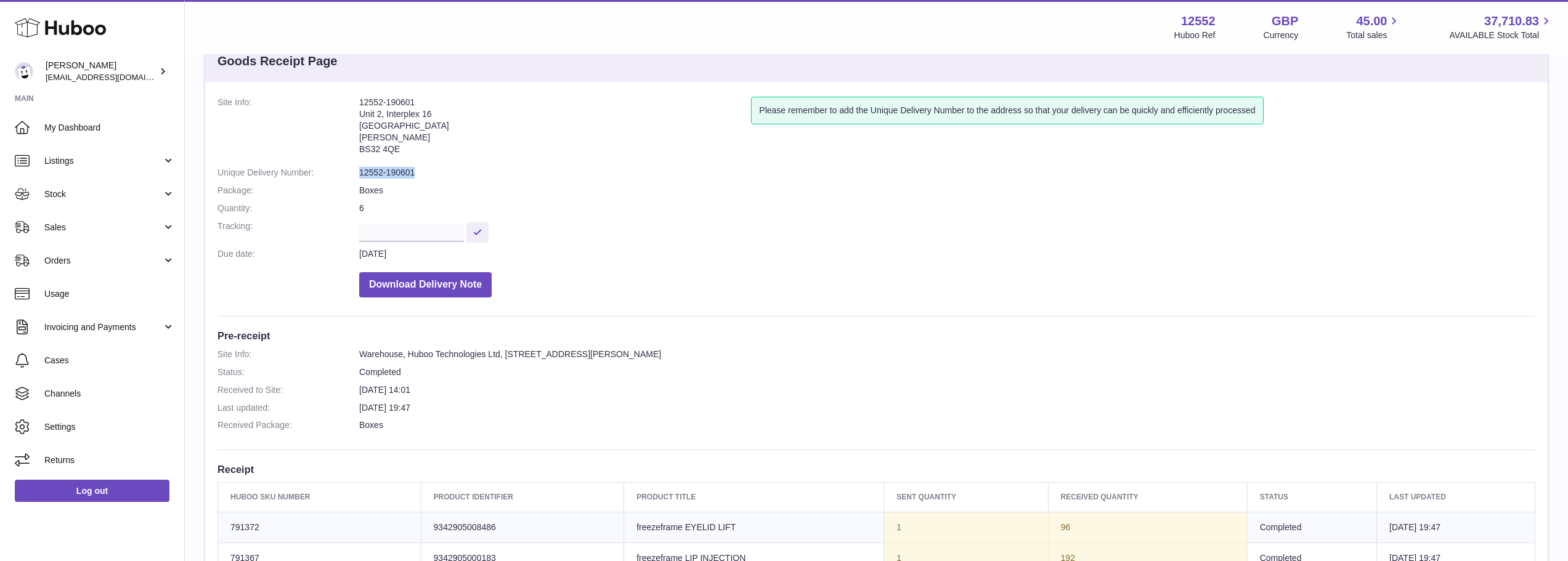
scroll to position [123, 0]
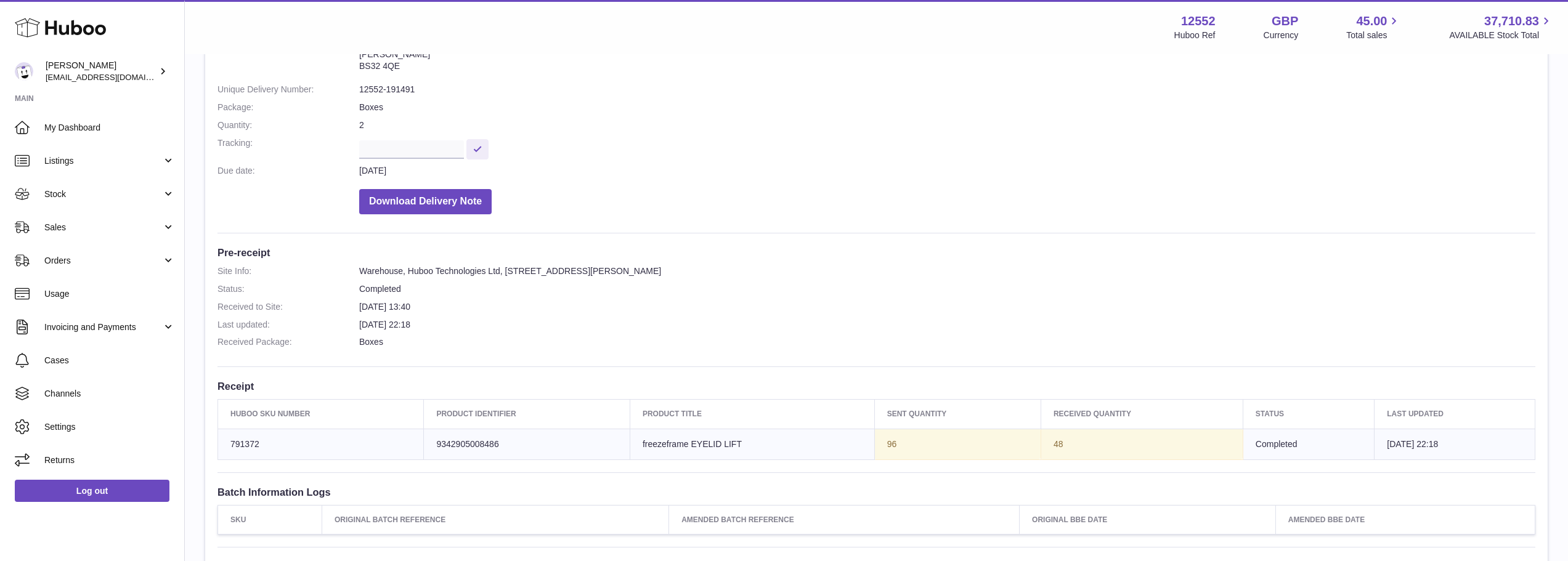
scroll to position [62, 0]
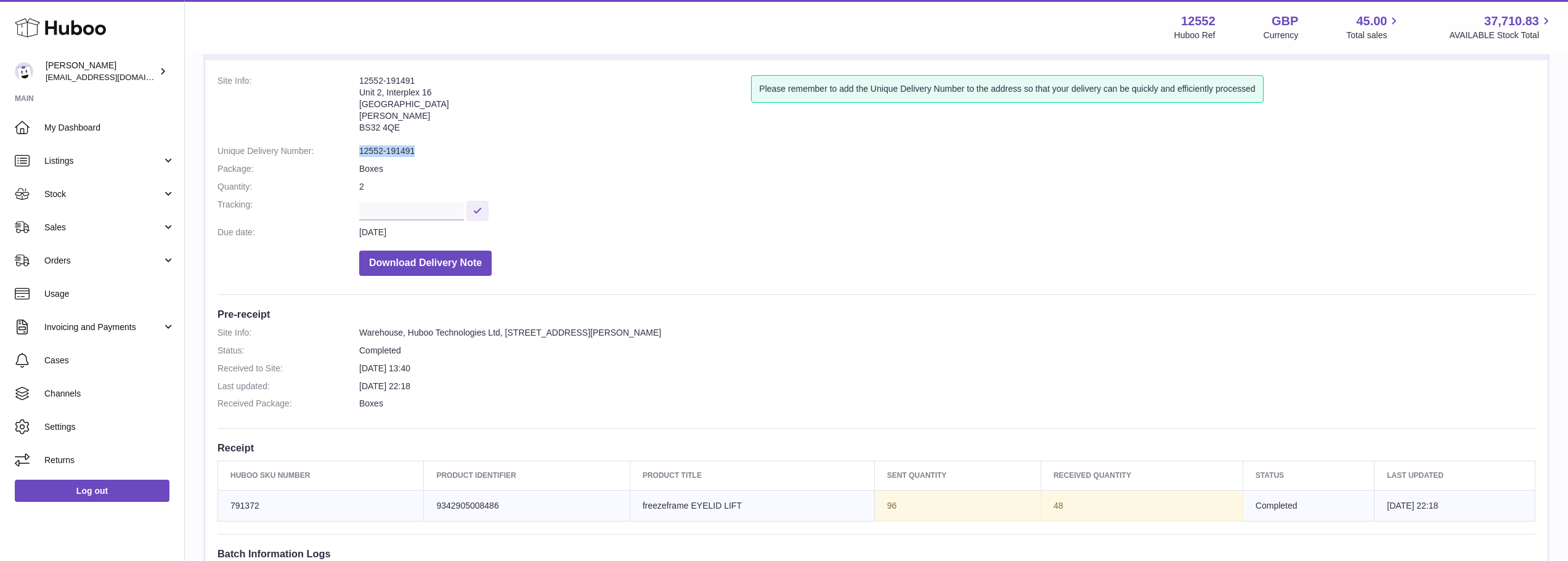
drag, startPoint x: 427, startPoint y: 153, endPoint x: 360, endPoint y: 148, distance: 67.2
click at [360, 148] on dd "12552-191491" at bounding box center [946, 151] width 1176 height 12
copy dd "12552-191491"
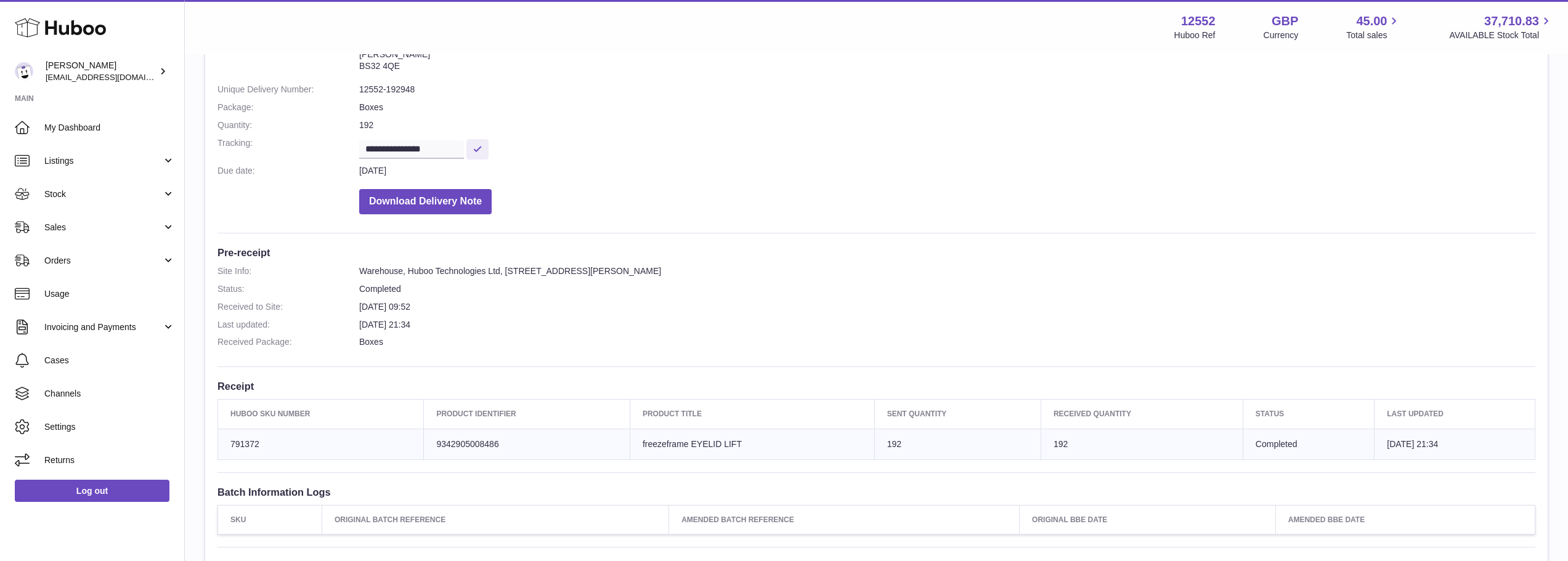
scroll to position [62, 0]
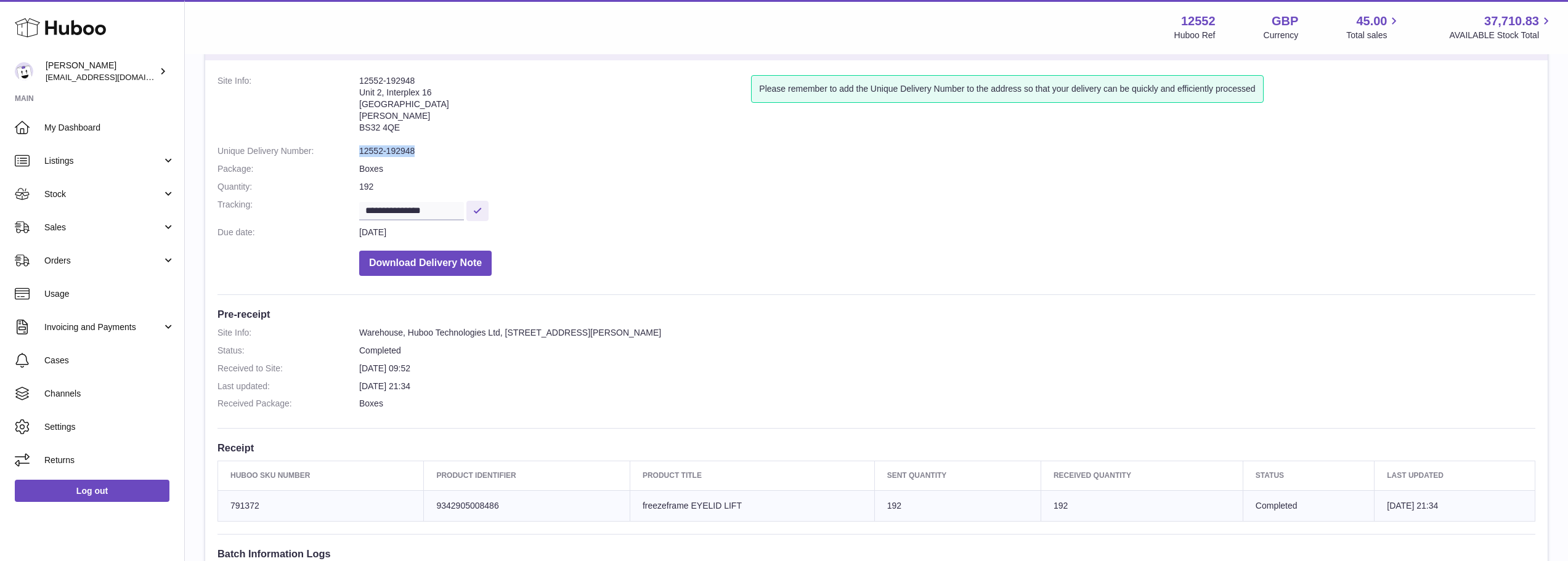
drag, startPoint x: 424, startPoint y: 153, endPoint x: 356, endPoint y: 156, distance: 68.1
click at [356, 156] on dl "**********" at bounding box center [876, 178] width 1318 height 207
copy dl "12552-192948"
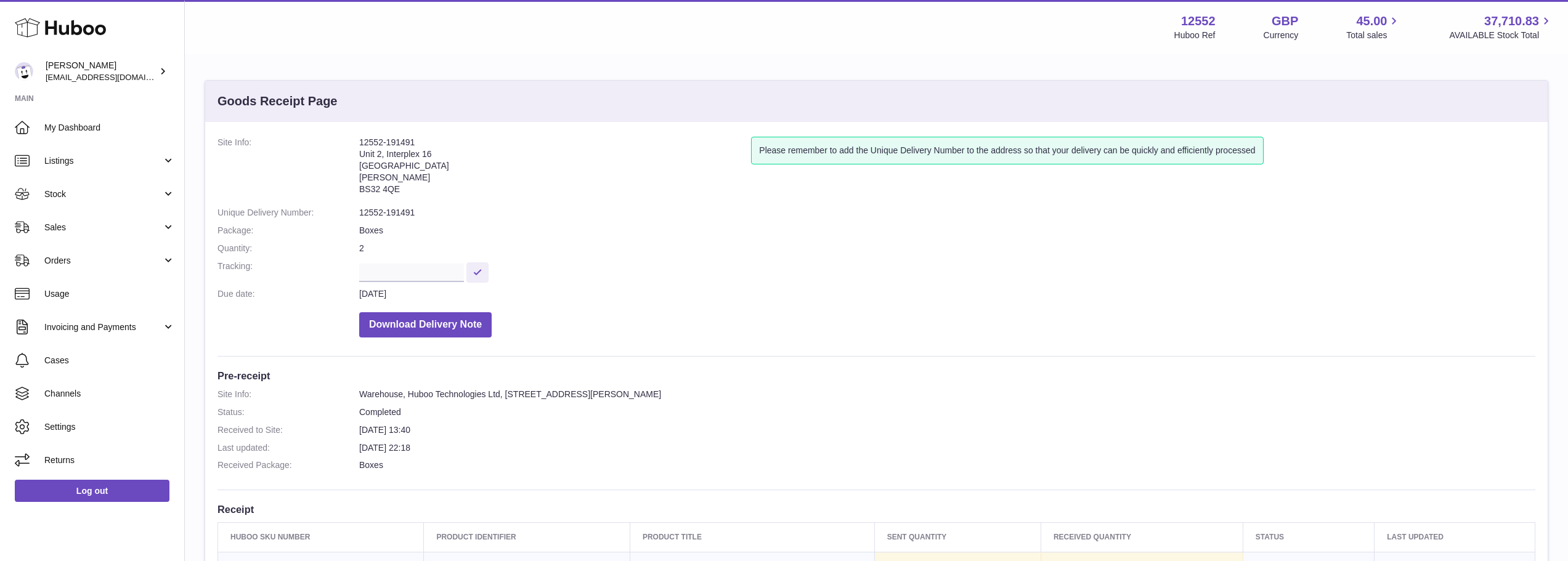
drag, startPoint x: 419, startPoint y: 141, endPoint x: 351, endPoint y: 141, distance: 68.0
click at [351, 141] on dl "Site Info: 12552-191491 Unit 2, Interplex 16 Ash Ridge Road Bradley Stoke BS32 …" at bounding box center [876, 240] width 1318 height 207
copy dl "12552-191491"
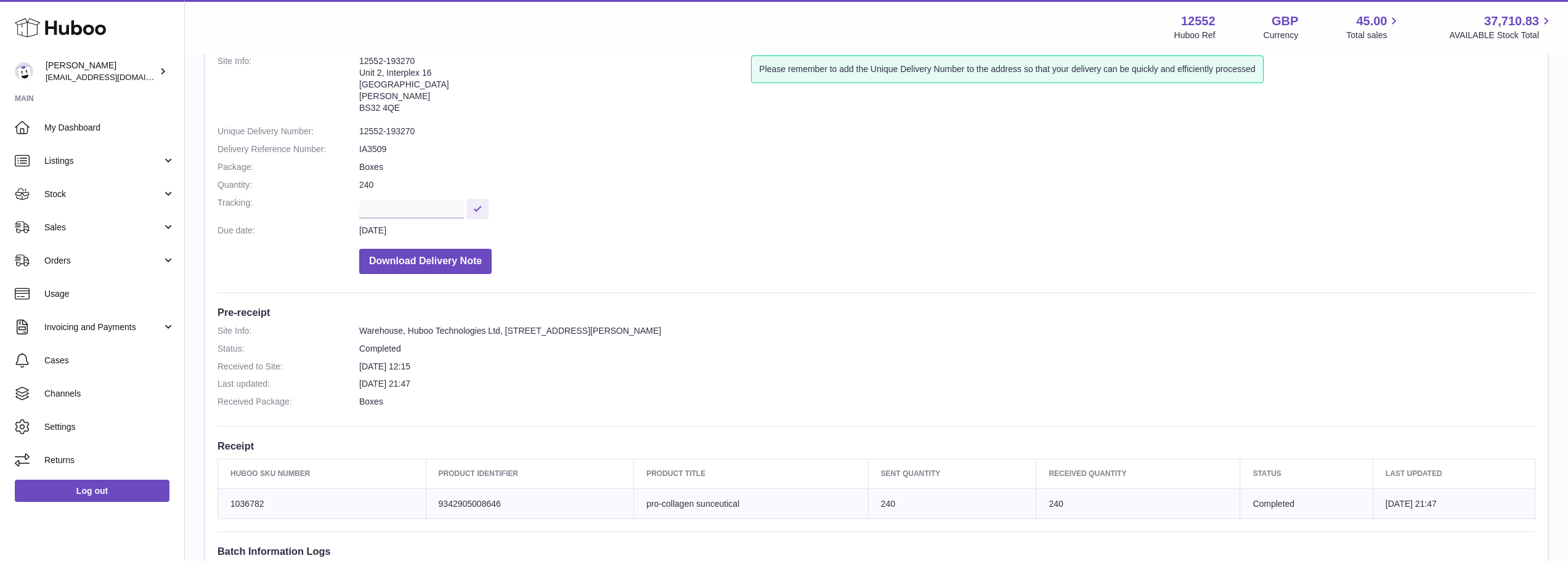
scroll to position [62, 0]
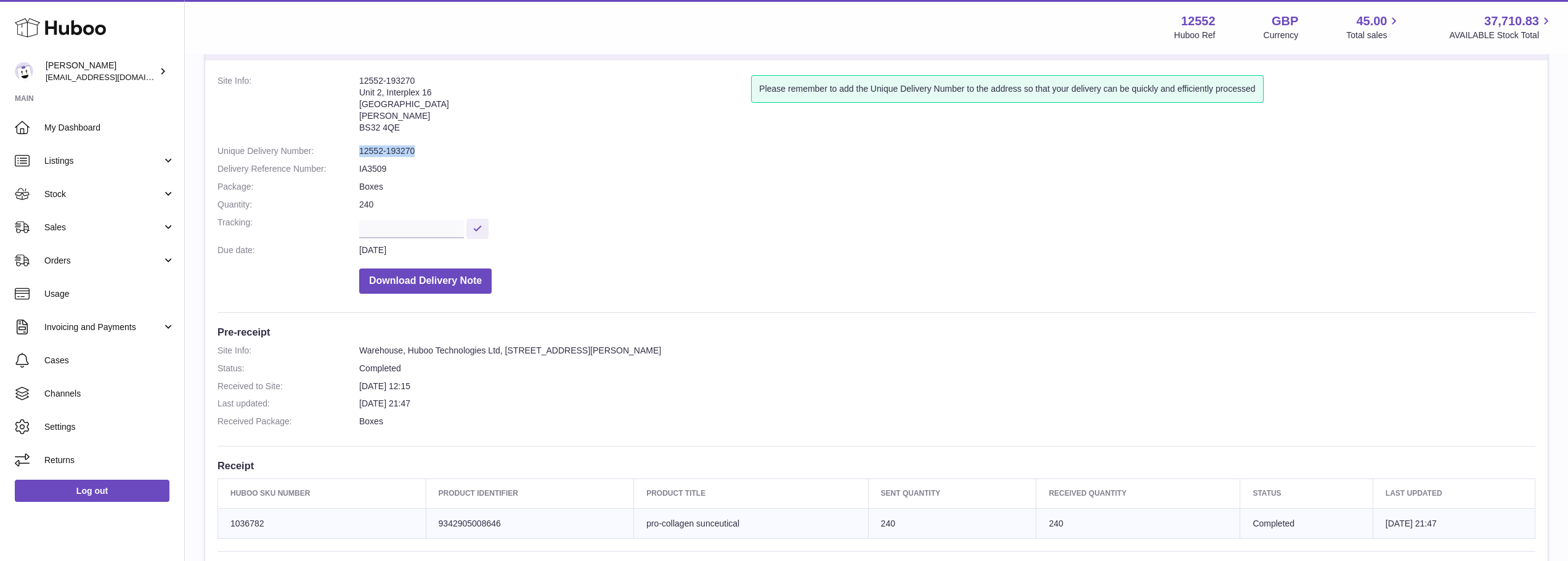
drag, startPoint x: 428, startPoint y: 151, endPoint x: 358, endPoint y: 151, distance: 70.0
click at [358, 151] on dl "Site Info: [STREET_ADDRESS][PERSON_NAME] Please remember to add the Unique Deli…" at bounding box center [876, 187] width 1318 height 225
copy dl "12552-193270"
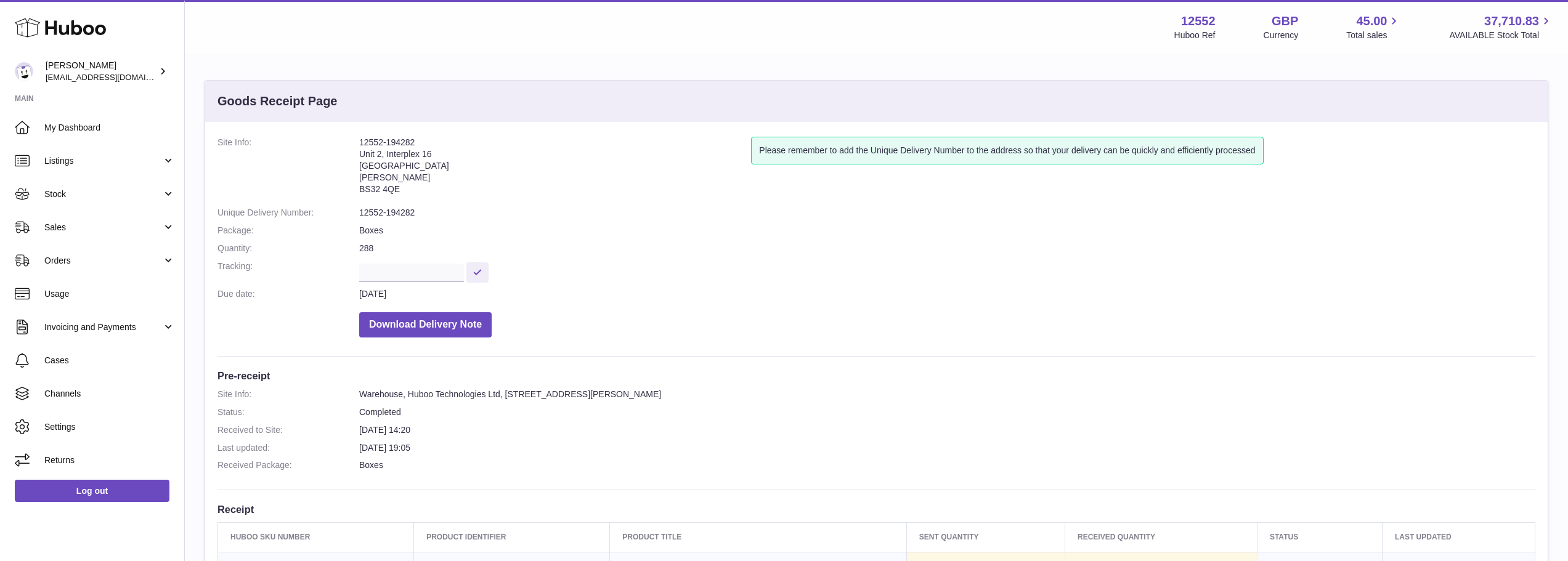
drag, startPoint x: 422, startPoint y: 141, endPoint x: 359, endPoint y: 142, distance: 63.0
click at [359, 142] on address "12552-194282 [STREET_ADDRESS][PERSON_NAME]" at bounding box center [555, 169] width 392 height 64
copy address "12552-194282"
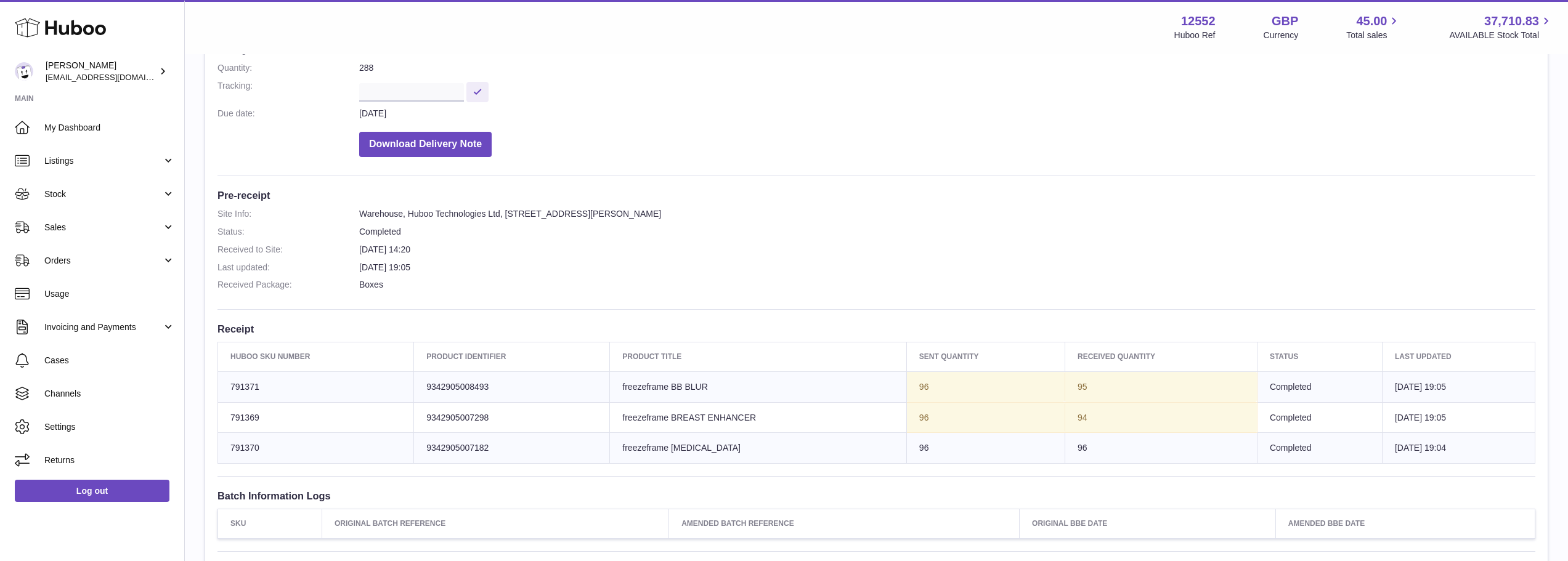
scroll to position [185, 0]
click at [435, 148] on button "Download Delivery Note" at bounding box center [425, 140] width 132 height 25
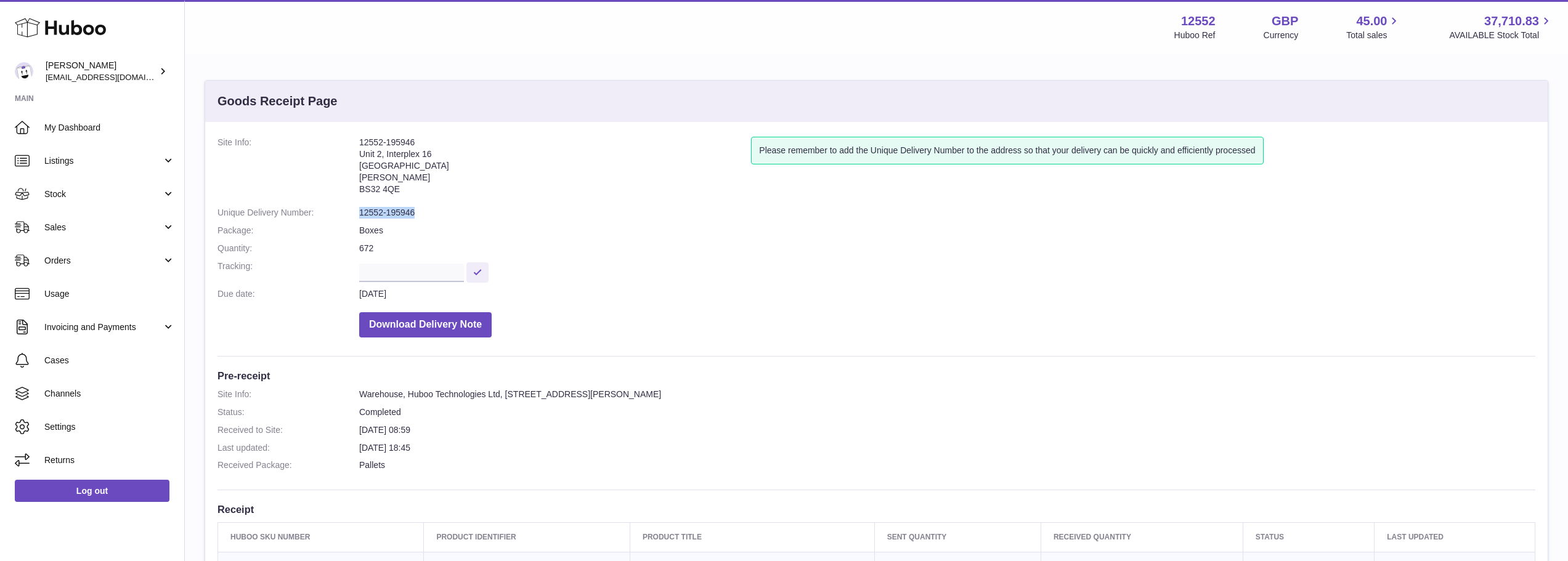
drag, startPoint x: 417, startPoint y: 215, endPoint x: 360, endPoint y: 218, distance: 57.1
click at [360, 218] on dd "12552-195946" at bounding box center [946, 212] width 1176 height 12
copy dd "12552-195946"
drag, startPoint x: 431, startPoint y: 215, endPoint x: 349, endPoint y: 209, distance: 82.2
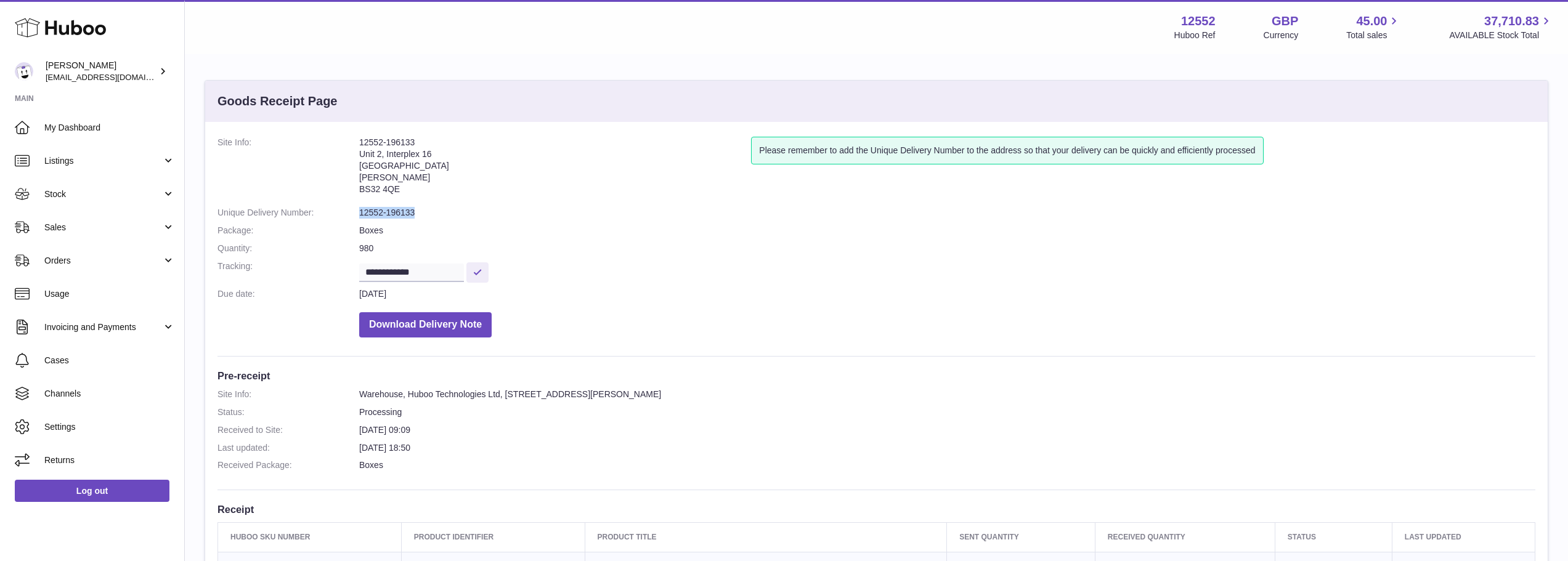
click at [349, 209] on dl "**********" at bounding box center [876, 240] width 1318 height 207
copy dl "12552-196133"
click at [433, 223] on dl "**********" at bounding box center [876, 240] width 1318 height 207
drag, startPoint x: 419, startPoint y: 207, endPoint x: 359, endPoint y: 212, distance: 60.2
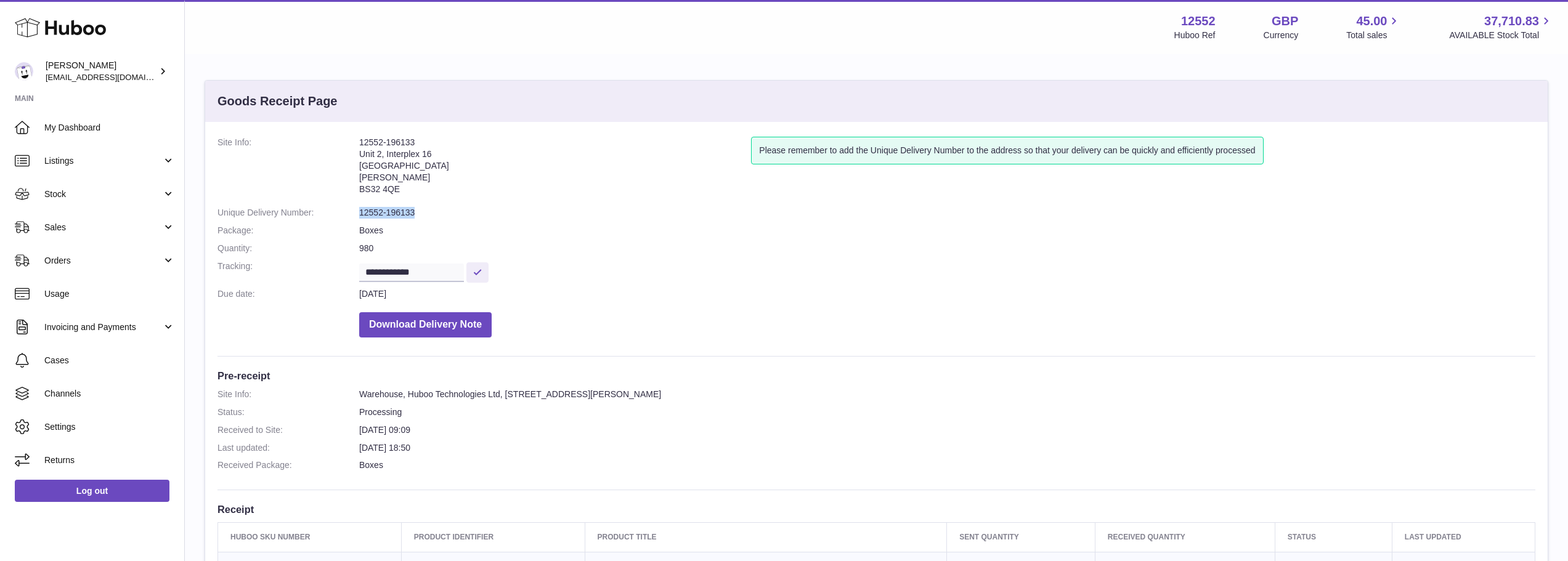
click at [359, 212] on dd "12552-196133" at bounding box center [946, 212] width 1176 height 12
copy dd "12552-196133"
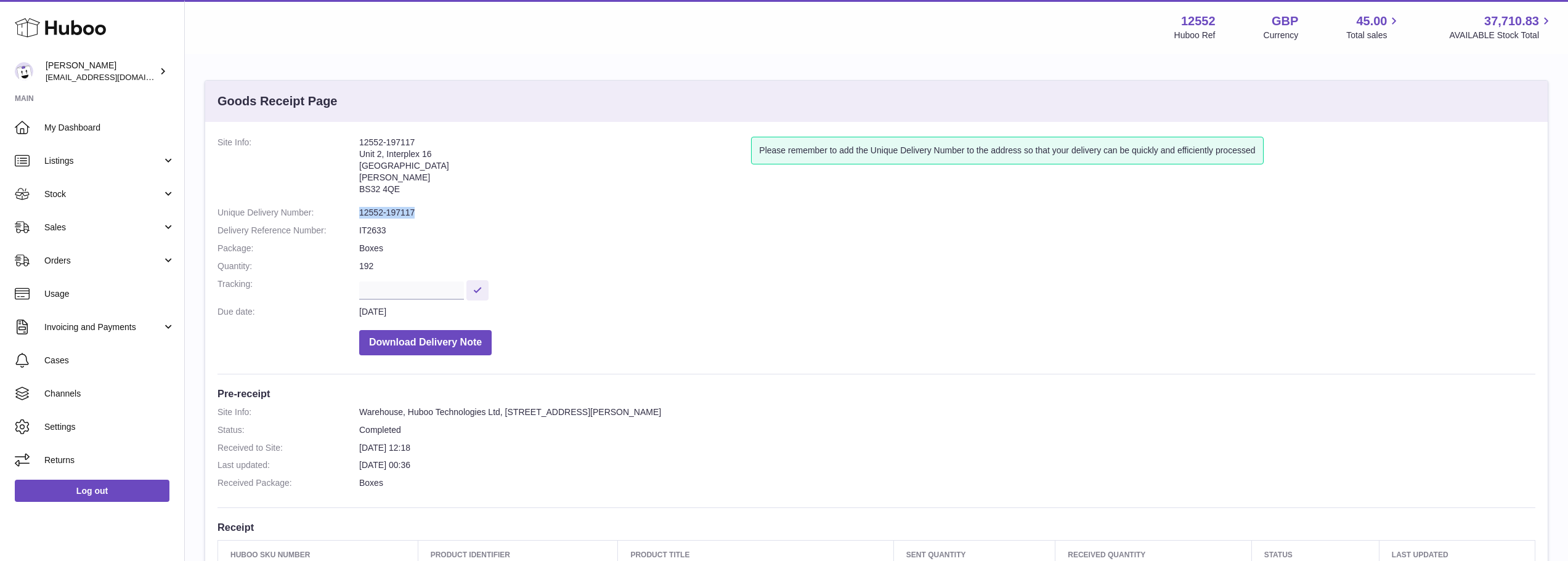
drag, startPoint x: 417, startPoint y: 211, endPoint x: 356, endPoint y: 212, distance: 61.0
click at [356, 212] on dl "Site Info: 12552-197117 Unit 2, Interplex 16 Ash Ridge Road Bradley Stoke BS32 …" at bounding box center [876, 249] width 1318 height 225
copy dl "12552-197117"
click at [442, 220] on dl "Site Info: 12552-197117 Unit 2, Interplex 16 Ash Ridge Road Bradley Stoke BS32 …" at bounding box center [876, 249] width 1318 height 225
drag, startPoint x: 421, startPoint y: 208, endPoint x: 356, endPoint y: 209, distance: 65.0
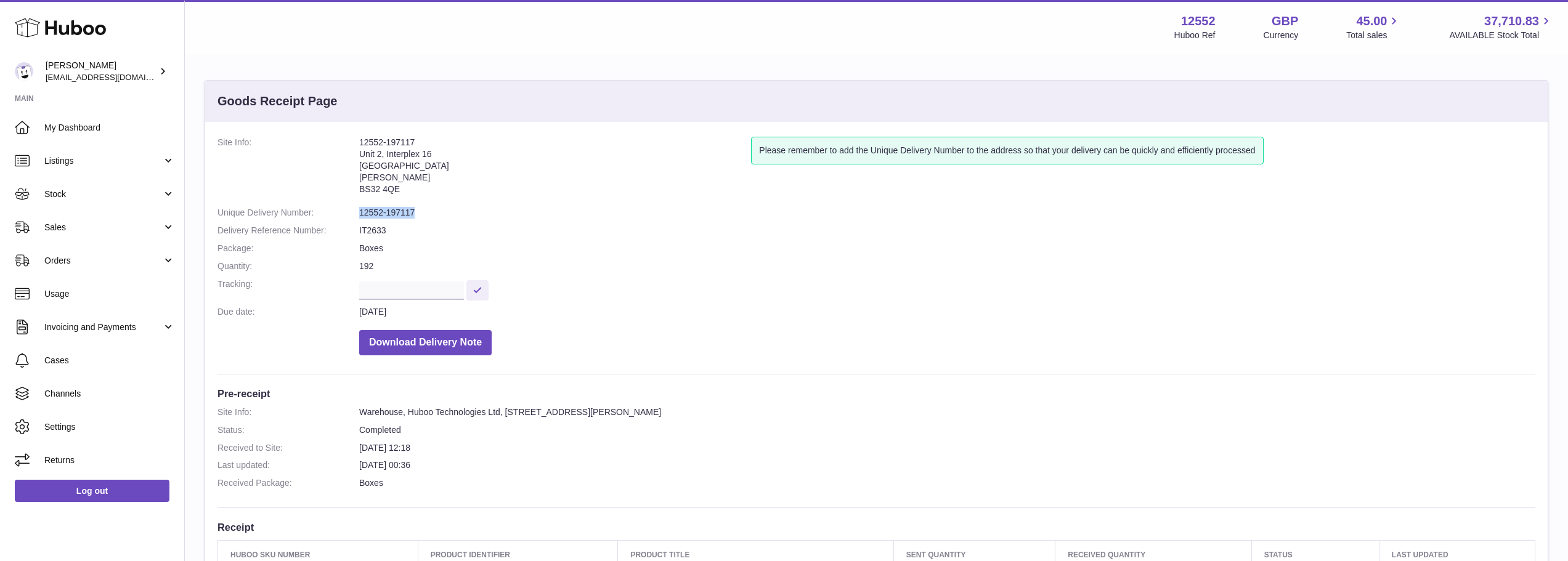
click at [356, 209] on dl "Site Info: 12552-197117 Unit 2, Interplex 16 Ash Ridge Road Bradley Stoke BS32 …" at bounding box center [876, 249] width 1318 height 225
copy dl "12552-197117"
click at [426, 220] on dl "Site Info: 12552-197117 Unit 2, Interplex 16 Ash Ridge Road Bradley Stoke BS32 …" at bounding box center [876, 249] width 1318 height 225
drag, startPoint x: 418, startPoint y: 213, endPoint x: 359, endPoint y: 215, distance: 59.0
click at [359, 215] on dd "12552-197117" at bounding box center [946, 212] width 1176 height 12
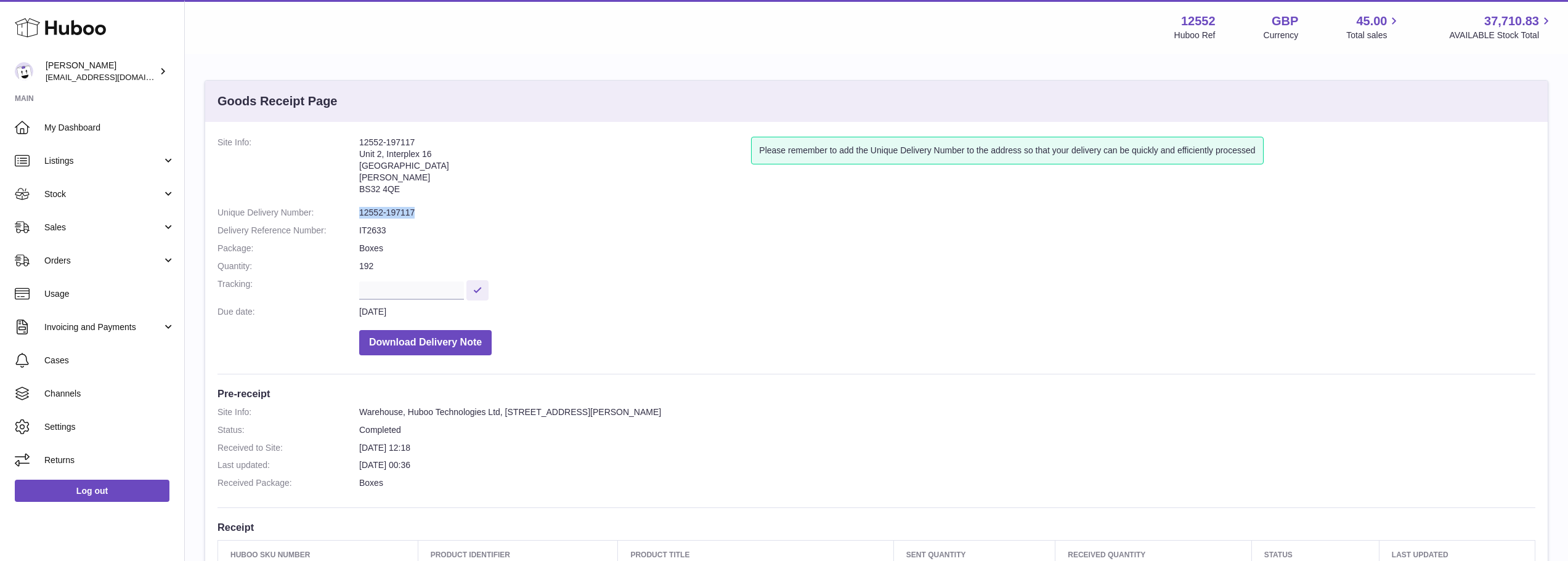
copy dd "12552-197117"
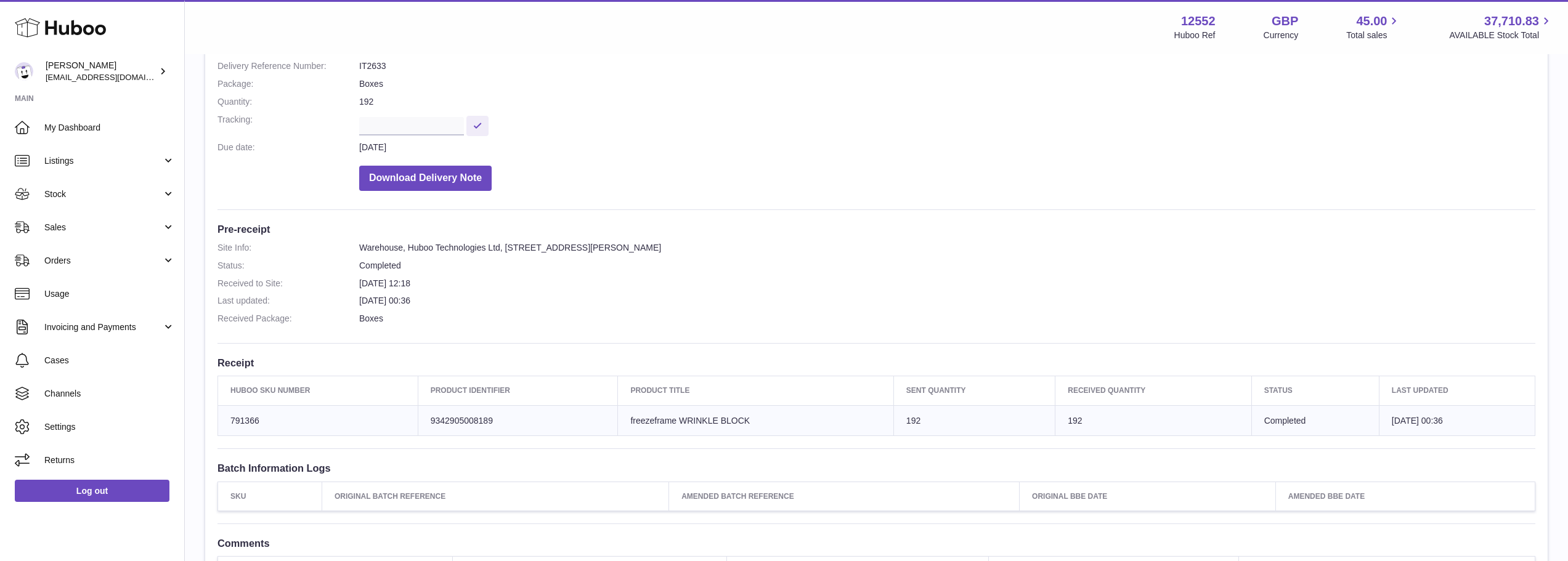
scroll to position [185, 0]
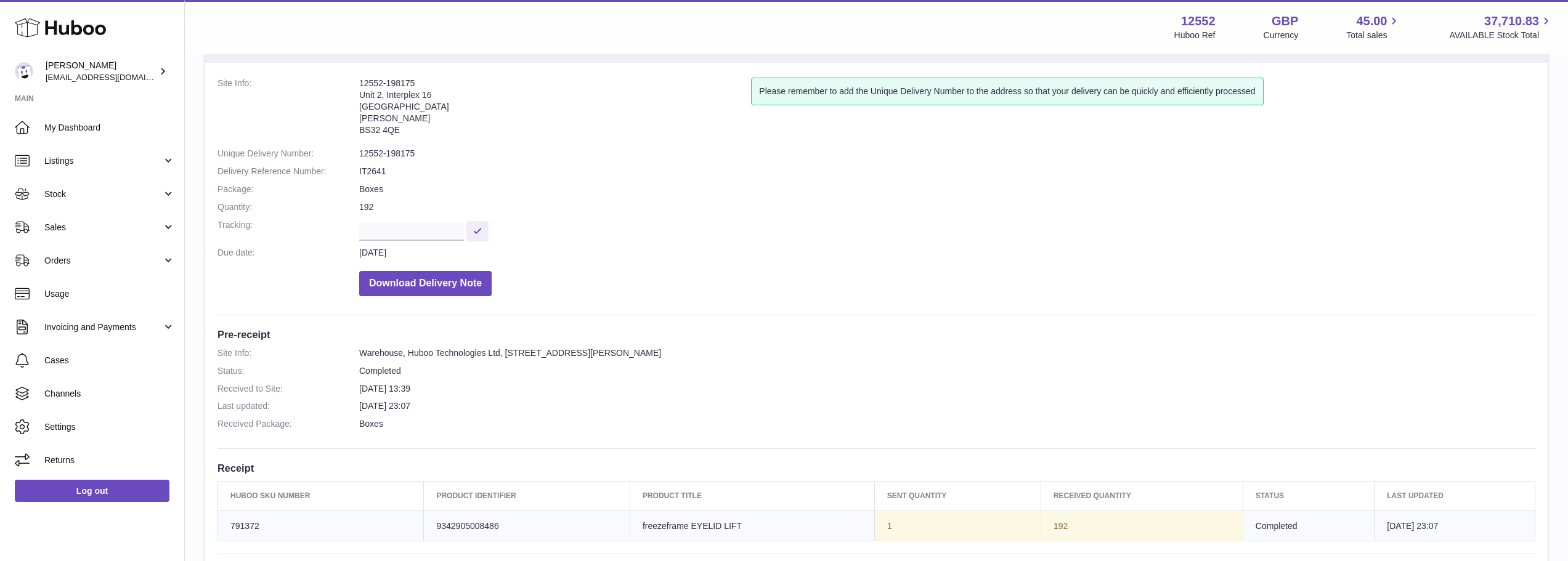
scroll to position [62, 0]
drag, startPoint x: 427, startPoint y: 141, endPoint x: 351, endPoint y: 112, distance: 81.3
click at [351, 112] on dl "Site Info: 12552-198175 Unit 2, Interplex 16 Ash Ridge Road Bradley Stoke BS32 …" at bounding box center [876, 187] width 1318 height 225
copy dl "12552-198175"
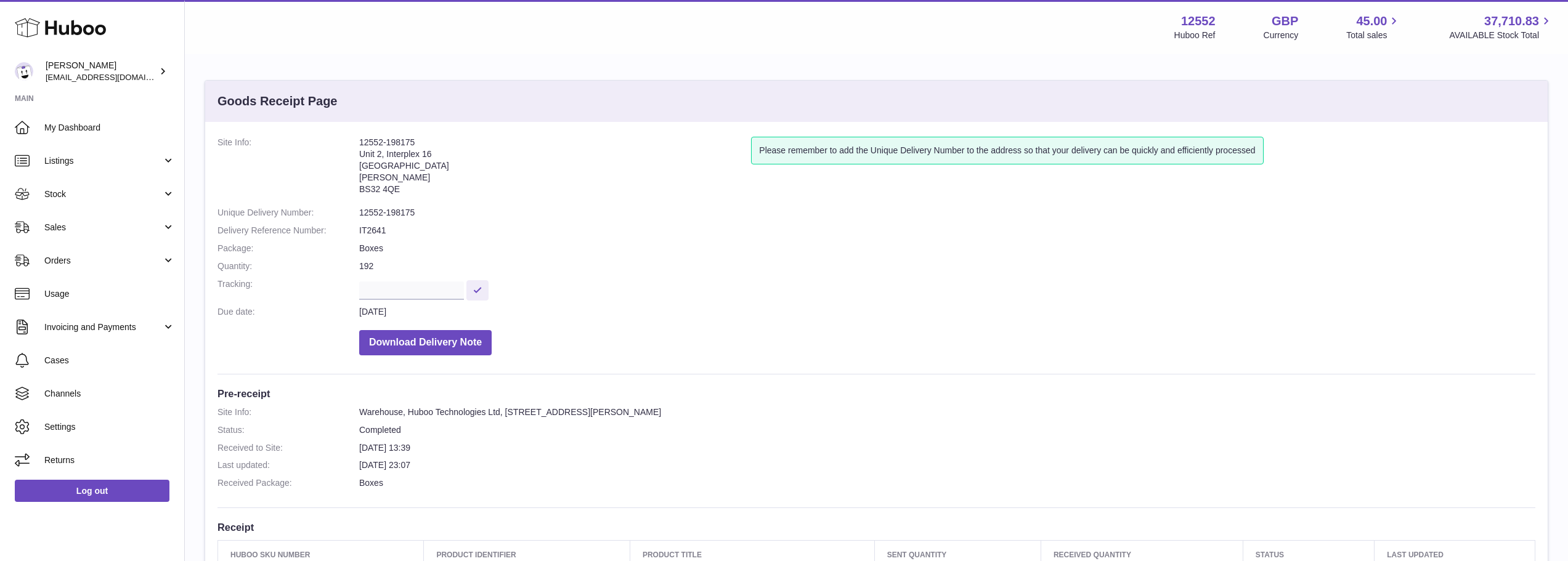
copy dl "12552-198175"
click at [446, 140] on address "12552-198175 Unit 2, Interplex 16 Ash Ridge Road Bradley Stoke BS32 4QE" at bounding box center [555, 169] width 392 height 64
drag, startPoint x: 427, startPoint y: 142, endPoint x: 354, endPoint y: 139, distance: 73.1
click at [354, 139] on dl "Site Info: 12552-198175 Unit 2, Interplex 16 Ash Ridge Road Bradley Stoke BS32 …" at bounding box center [876, 249] width 1318 height 225
copy dl "12552-198175"
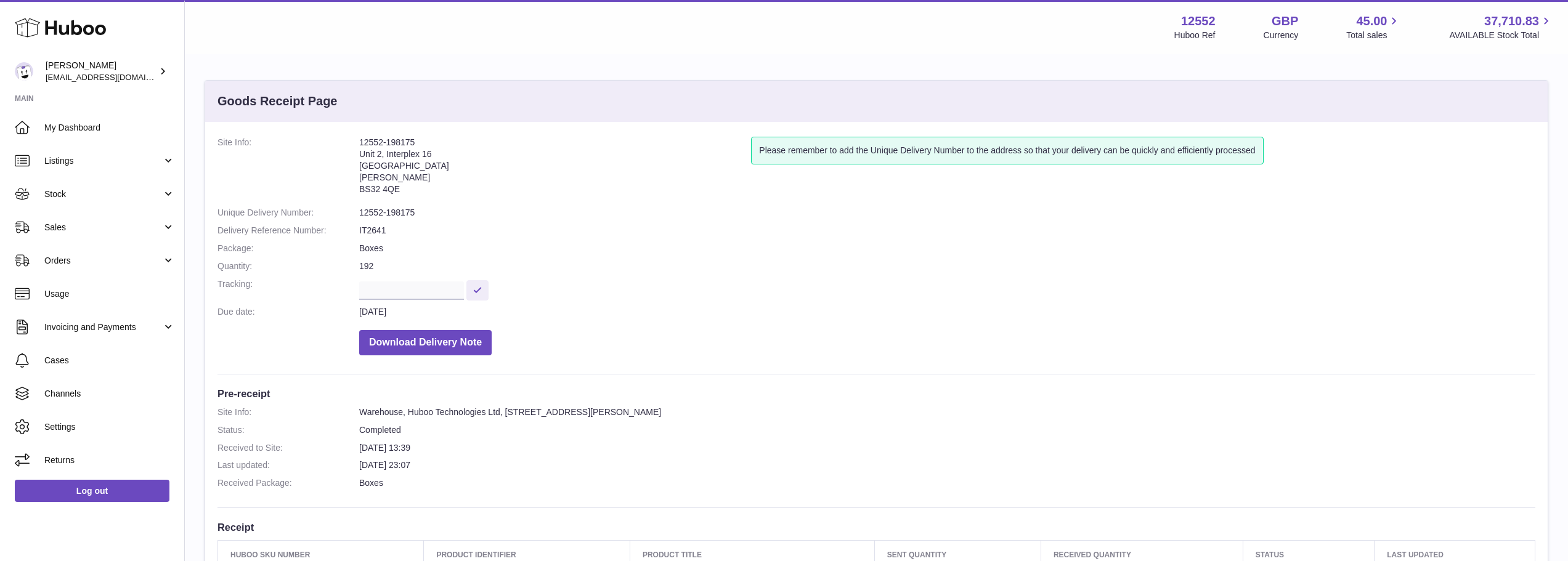
click at [390, 144] on address "12552-198175 Unit 2, Interplex 16 Ash Ridge Road Bradley Stoke BS32 4QE" at bounding box center [555, 169] width 392 height 64
drag, startPoint x: 412, startPoint y: 144, endPoint x: 401, endPoint y: 144, distance: 11.0
click at [401, 144] on address "12552-198175 Unit 2, Interplex 16 Ash Ridge Road Bradley Stoke BS32 4QE" at bounding box center [555, 169] width 392 height 64
click at [415, 142] on address "12552-198175 Unit 2, Interplex 16 Ash Ridge Road Bradley Stoke BS32 4QE" at bounding box center [555, 169] width 392 height 64
drag, startPoint x: 414, startPoint y: 142, endPoint x: 359, endPoint y: 142, distance: 55.0
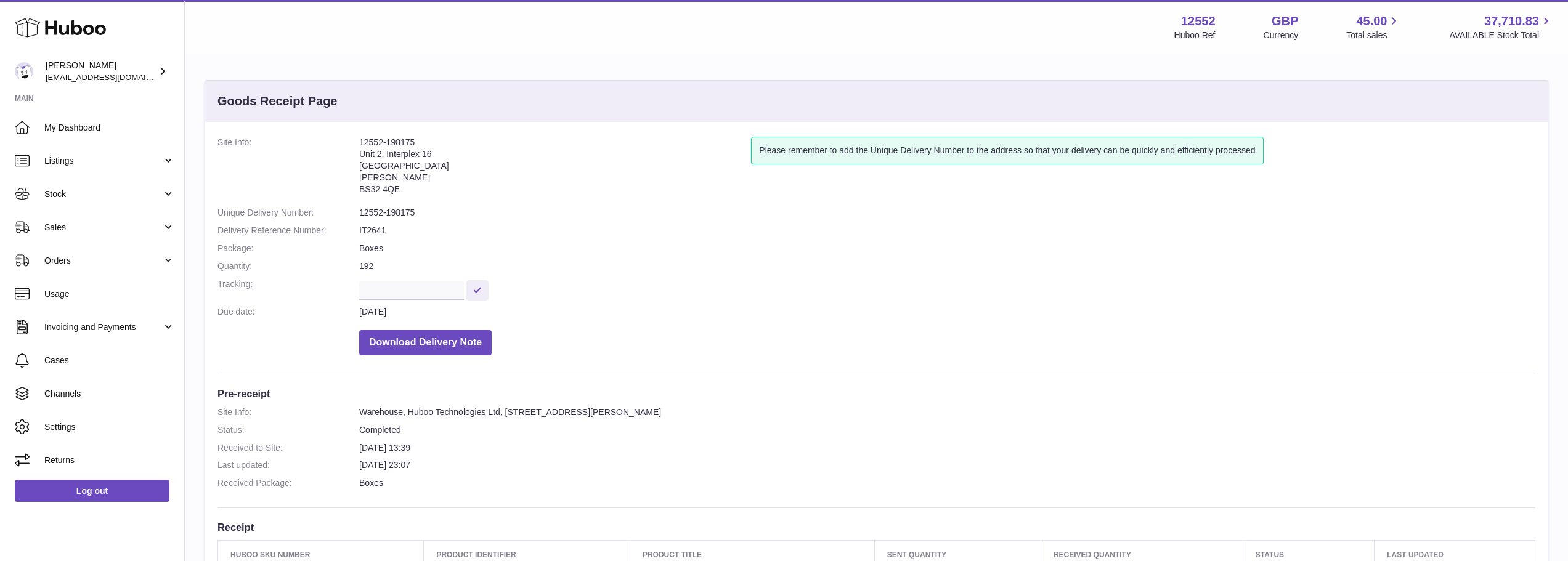
click at [359, 142] on address "12552-198175 Unit 2, Interplex 16 Ash Ridge Road Bradley Stoke BS32 4QE" at bounding box center [555, 169] width 392 height 64
copy address "12552-198175"
drag, startPoint x: 425, startPoint y: 212, endPoint x: 358, endPoint y: 214, distance: 67.0
click at [358, 214] on dl "Site Info: [STREET_ADDRESS][PERSON_NAME] Please remember to add the Unique Deli…" at bounding box center [876, 249] width 1318 height 225
copy dl "12552-193270"
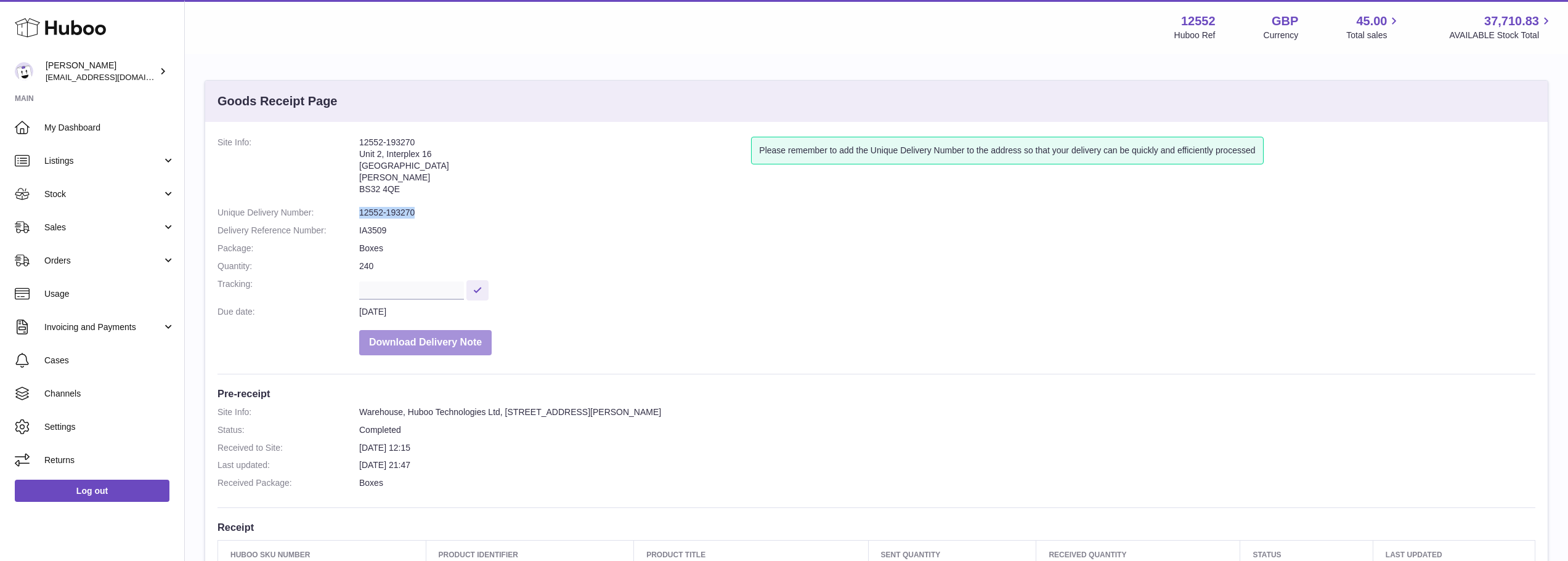
click at [458, 341] on button "Download Delivery Note" at bounding box center [425, 342] width 132 height 25
